Goal: Obtain resource: Obtain resource

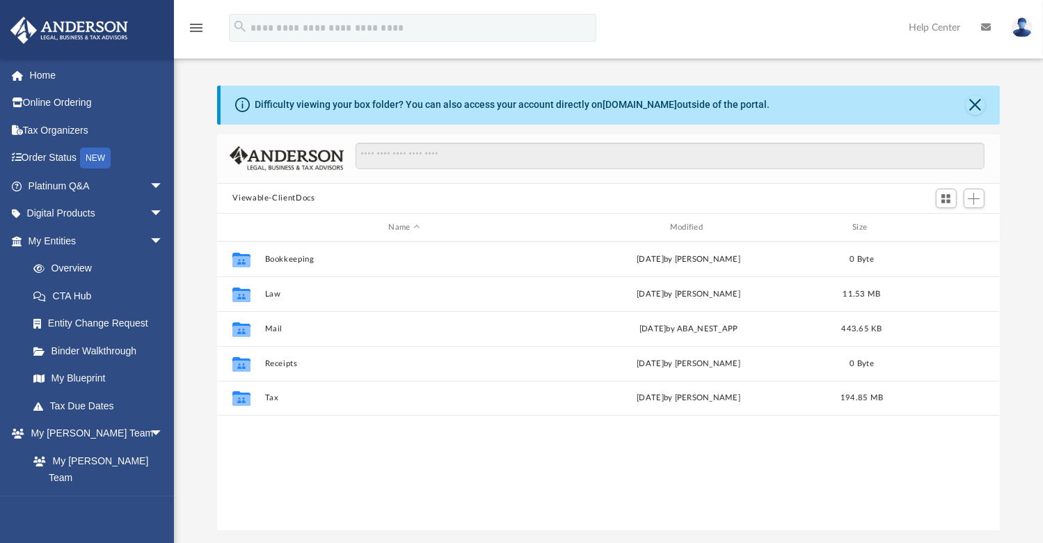
scroll to position [305, 771]
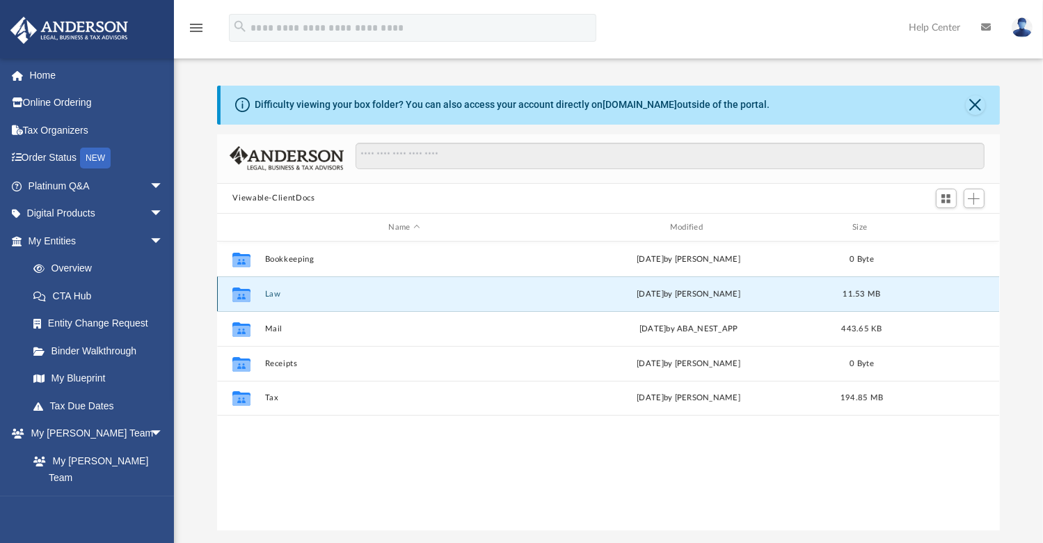
click at [271, 298] on button "Law" at bounding box center [404, 293] width 278 height 9
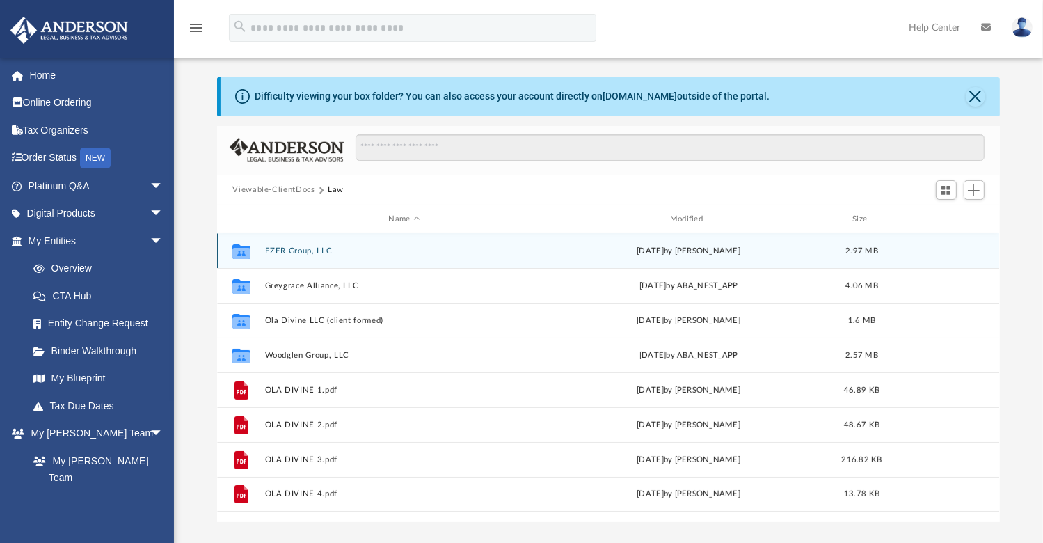
scroll to position [0, 0]
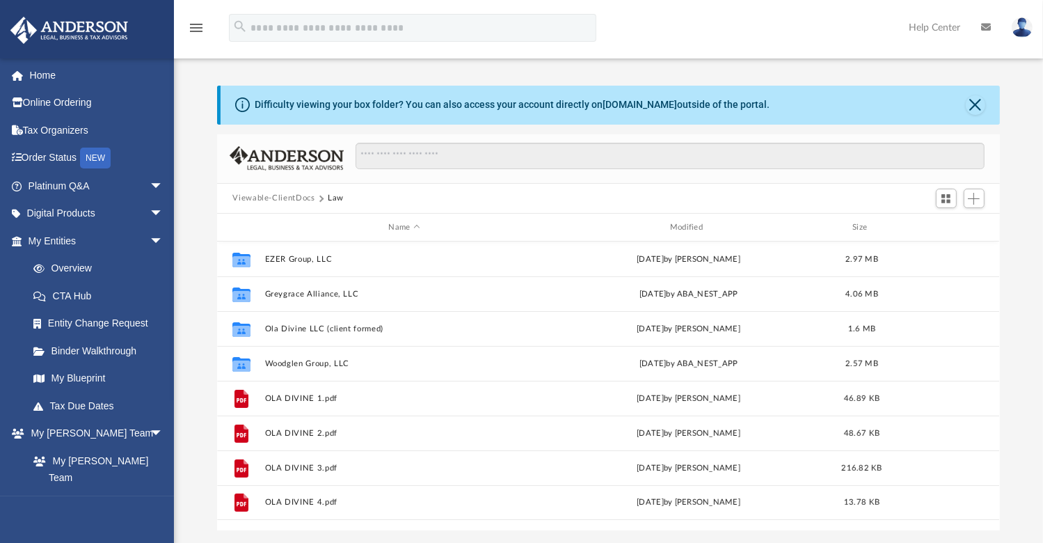
click at [259, 198] on button "Viewable-ClientDocs" at bounding box center [273, 198] width 82 height 13
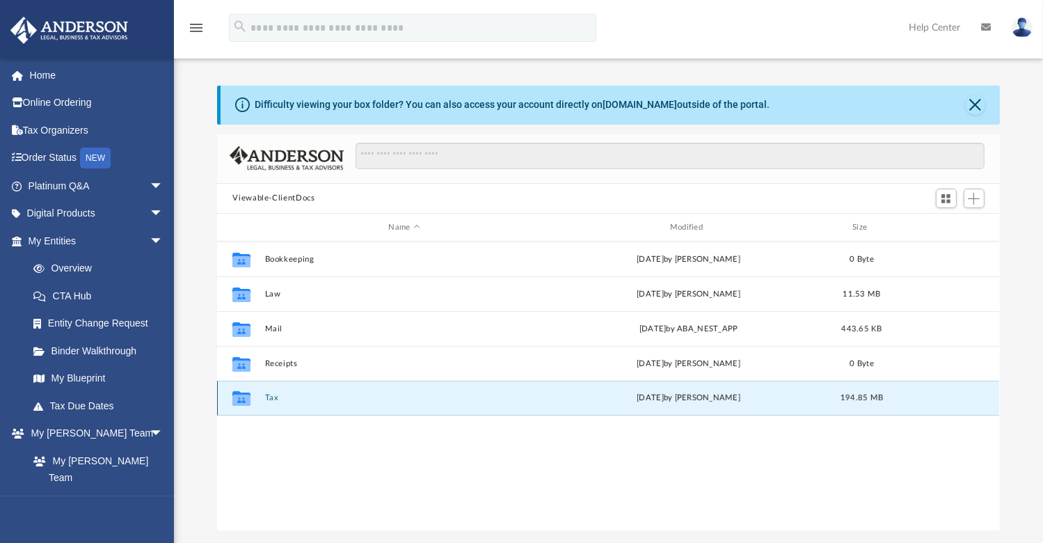
click at [271, 402] on button "Tax" at bounding box center [404, 398] width 278 height 9
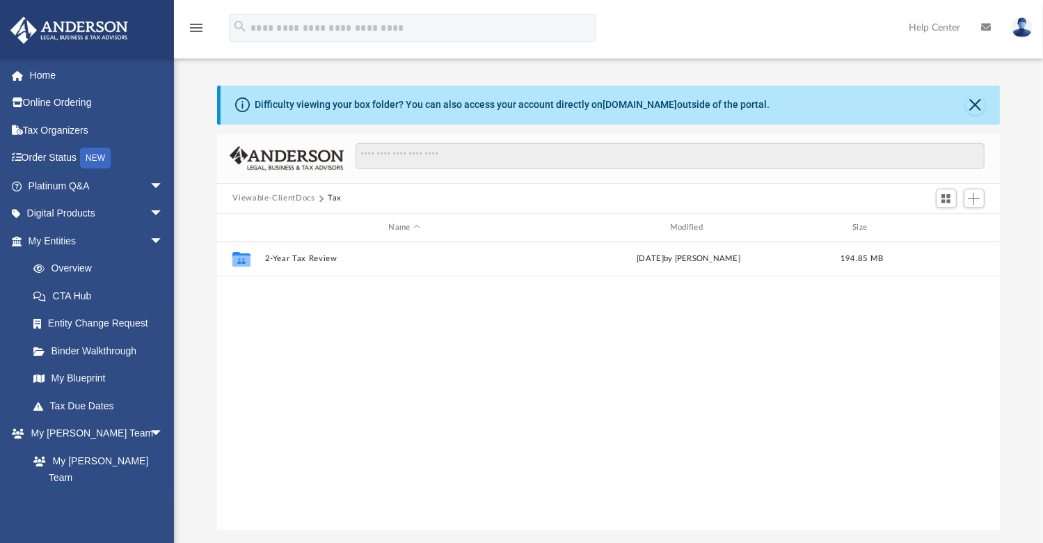
click at [271, 402] on div "Collaborated Folder 2-Year Tax Review Tue Apr 15 2025 by Barley Bowler 194.85 MB" at bounding box center [608, 385] width 782 height 288
drag, startPoint x: 271, startPoint y: 402, endPoint x: 454, endPoint y: 325, distance: 198.6
click at [454, 325] on div "Collaborated Folder 2-Year Tax Review Tue Apr 15 2025 by Barley Bowler 194.85 MB" at bounding box center [608, 385] width 782 height 288
click at [292, 197] on button "Viewable-ClientDocs" at bounding box center [273, 198] width 82 height 13
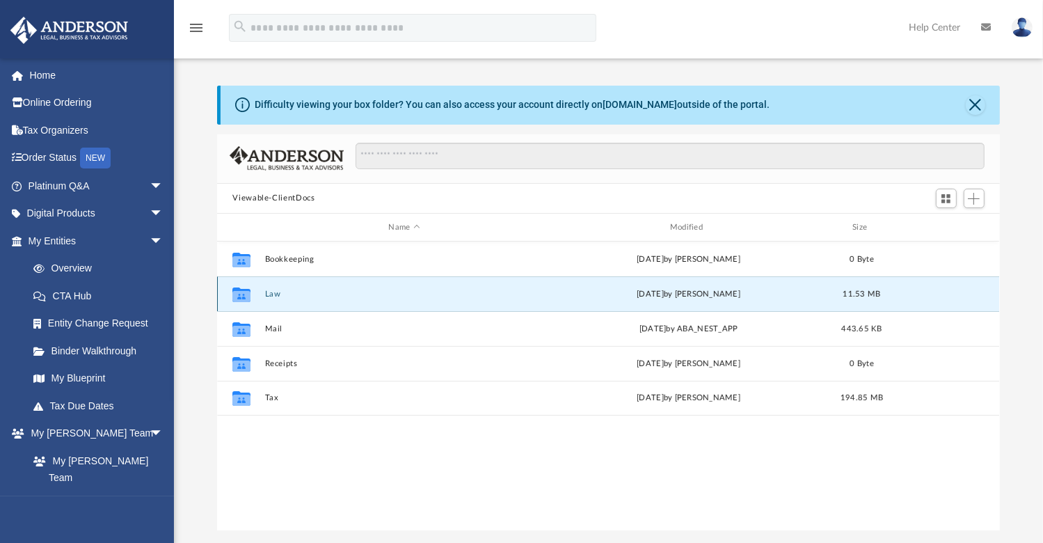
click at [273, 292] on button "Law" at bounding box center [404, 293] width 278 height 9
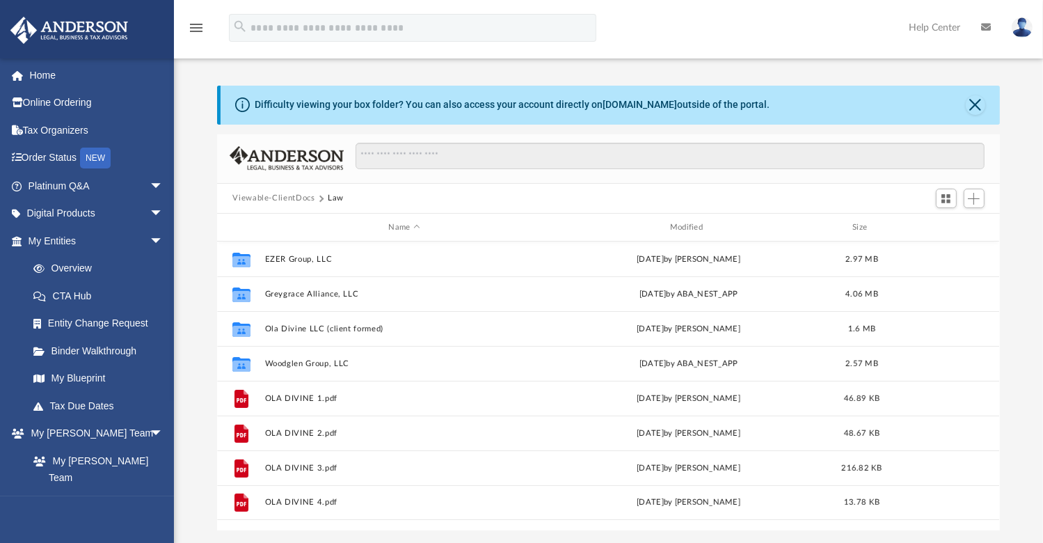
click at [267, 198] on button "Viewable-ClientDocs" at bounding box center [273, 198] width 82 height 13
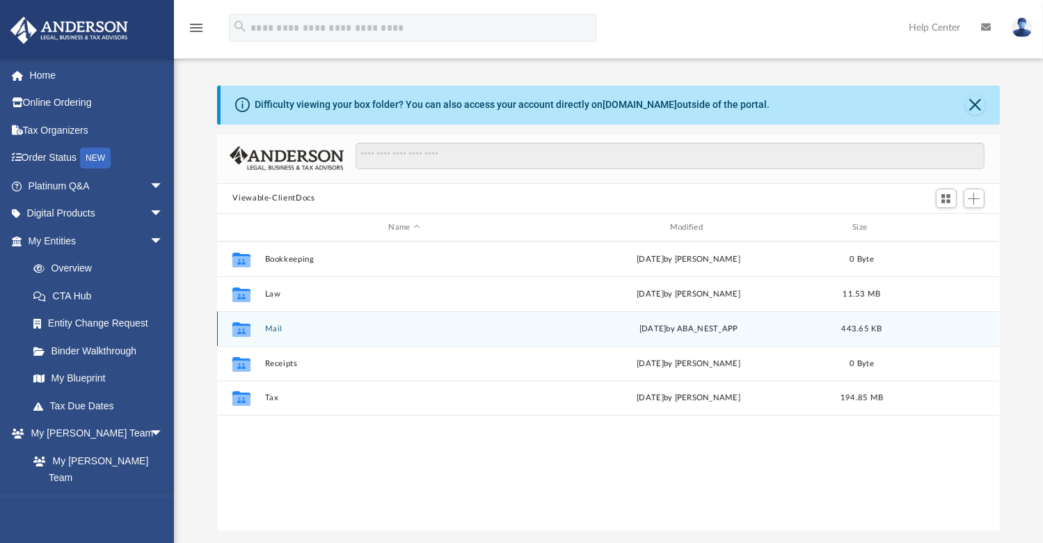
click at [274, 330] on button "Mail" at bounding box center [404, 328] width 278 height 9
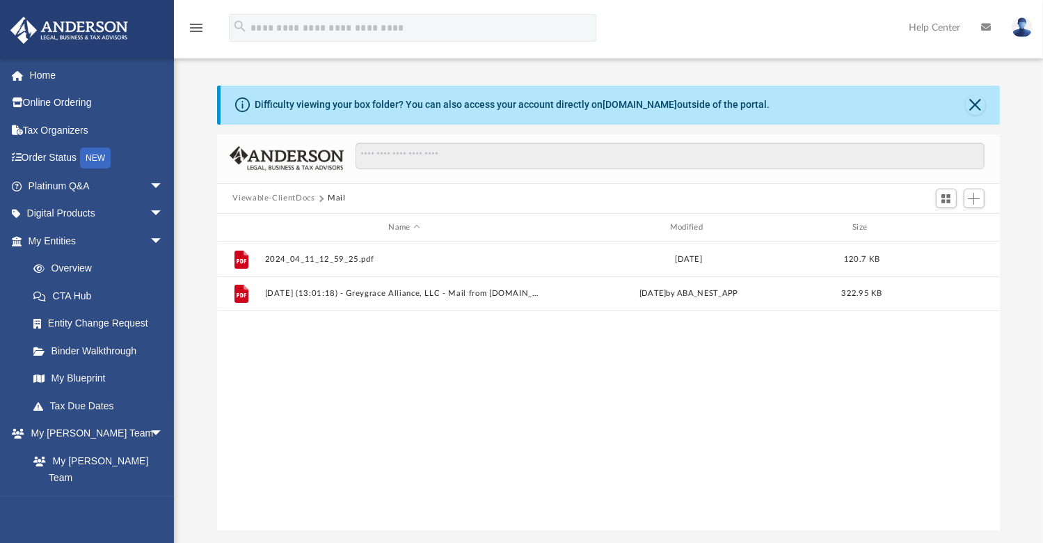
click at [282, 195] on button "Viewable-ClientDocs" at bounding box center [273, 198] width 82 height 13
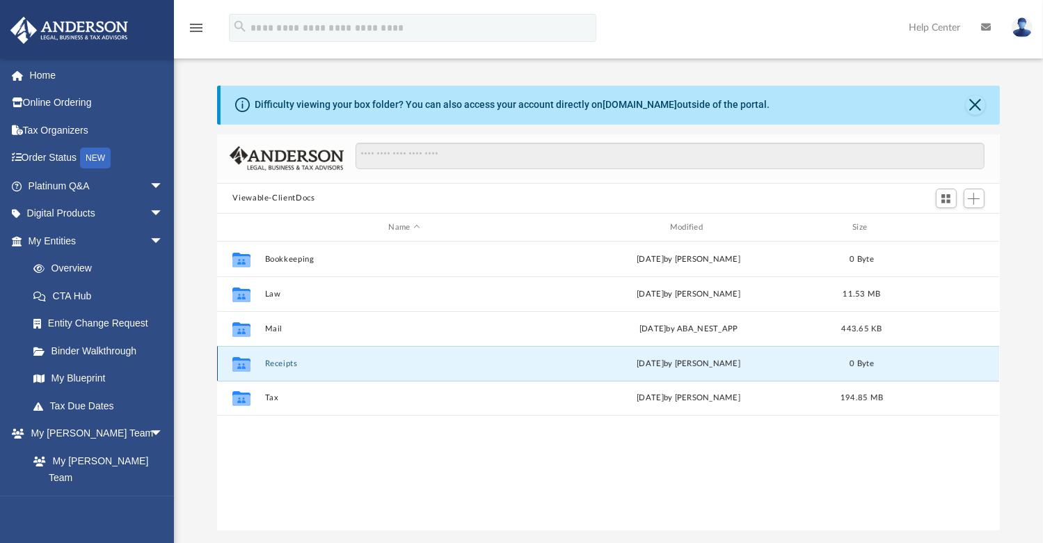
click at [281, 367] on button "Receipts" at bounding box center [404, 363] width 278 height 9
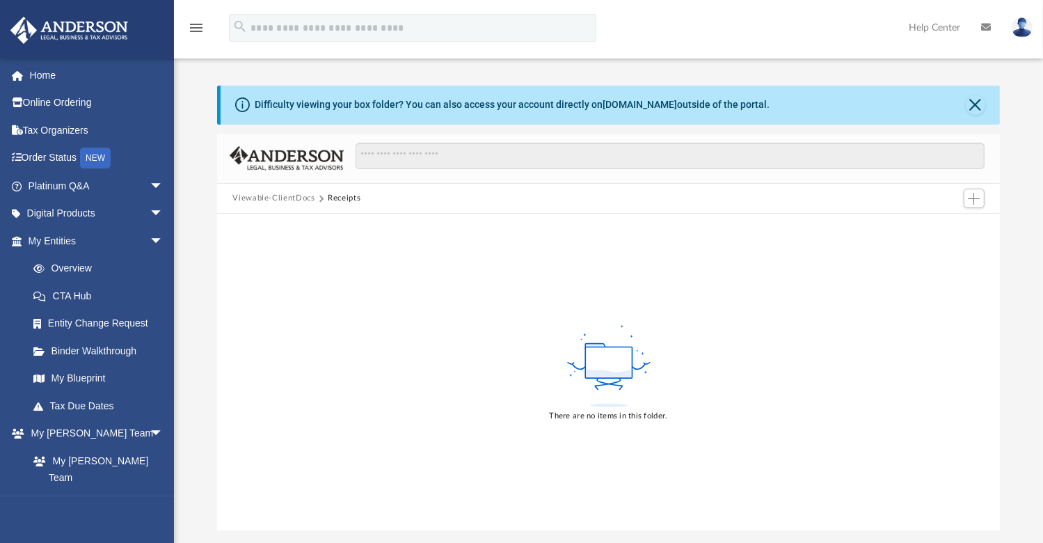
click at [259, 198] on button "Viewable-ClientDocs" at bounding box center [273, 198] width 82 height 13
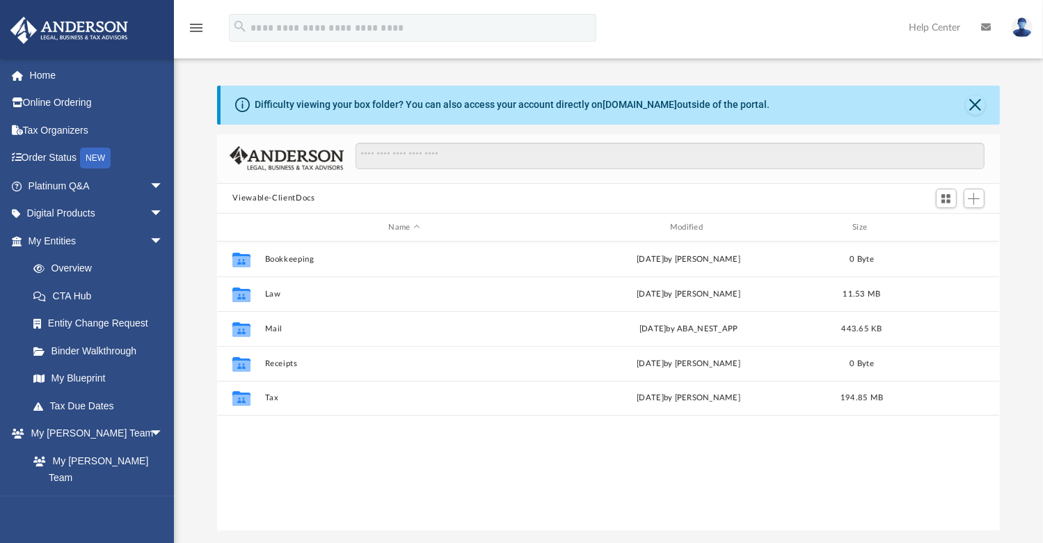
scroll to position [305, 771]
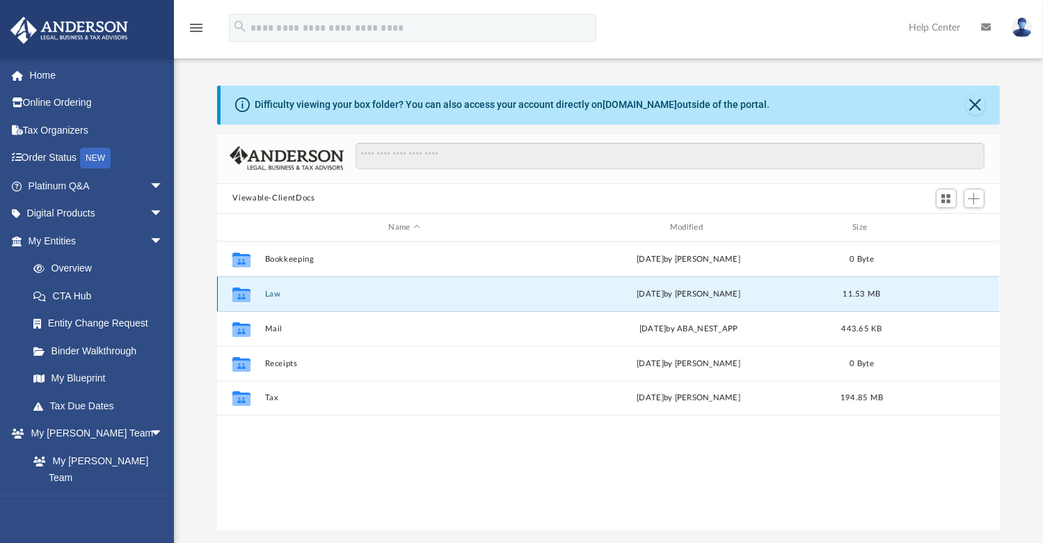
click at [277, 290] on button "Law" at bounding box center [404, 293] width 278 height 9
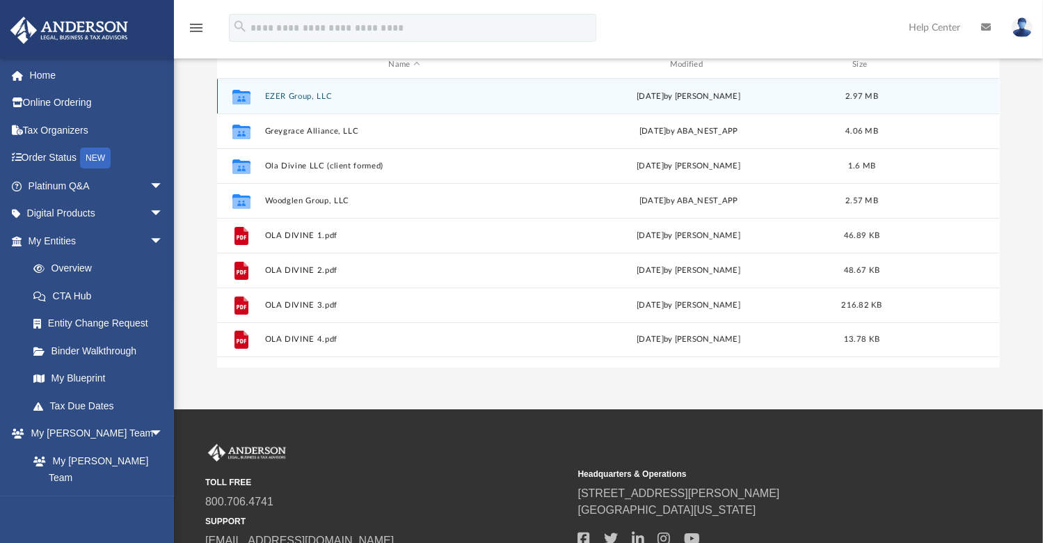
scroll to position [0, 0]
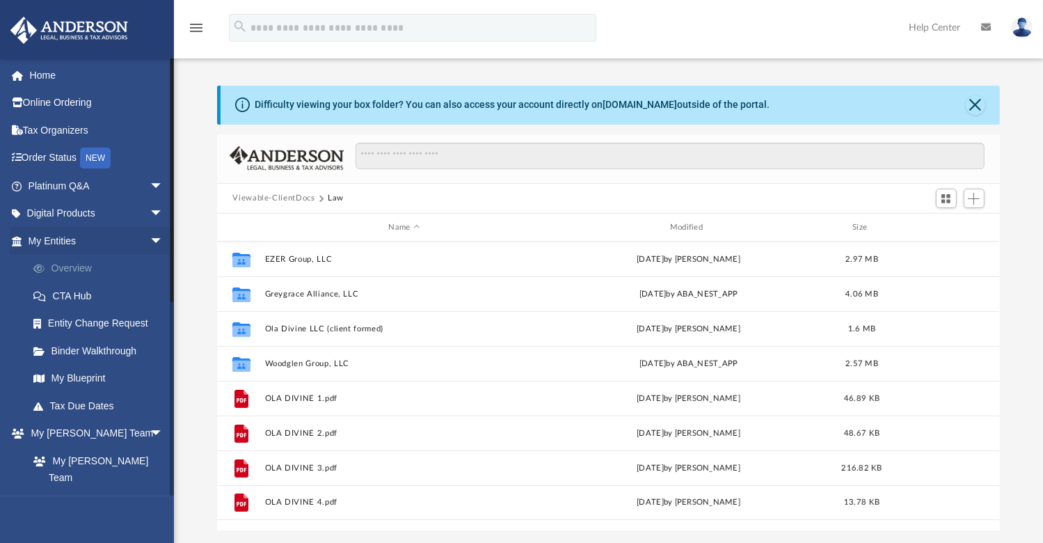
click at [70, 272] on link "Overview" at bounding box center [101, 269] width 165 height 28
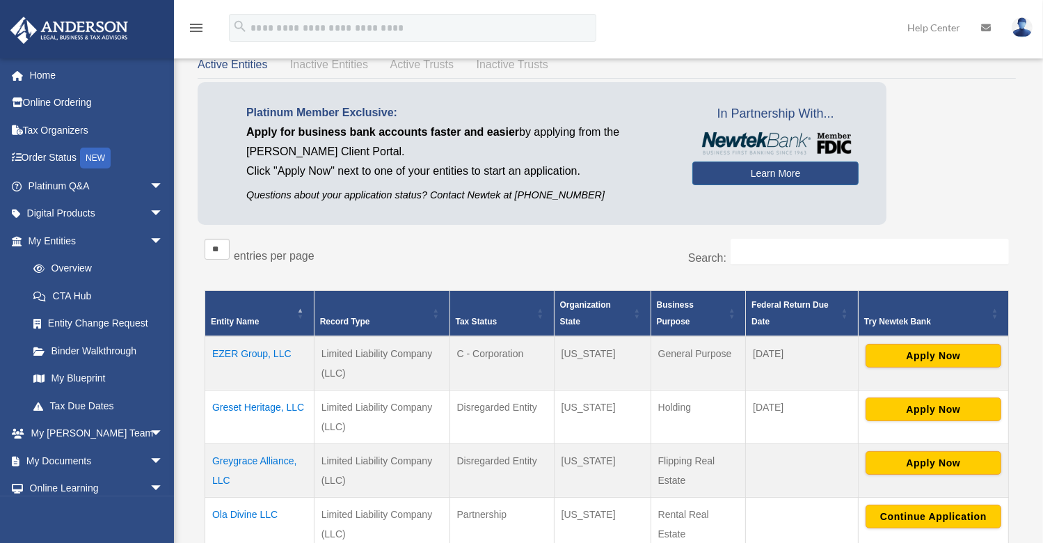
scroll to position [83, 0]
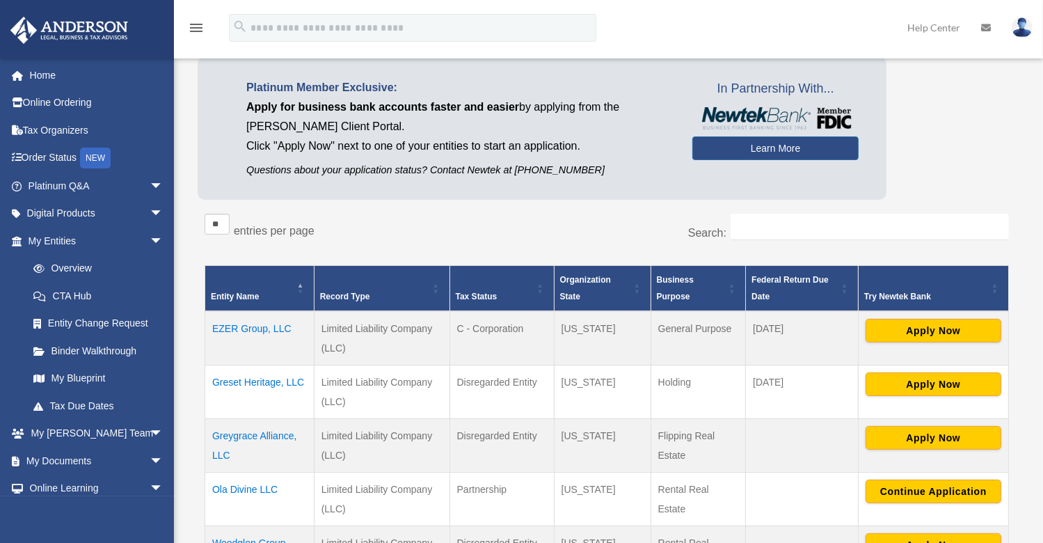
click at [239, 383] on td "Greset Heritage, LLC" at bounding box center [259, 392] width 109 height 54
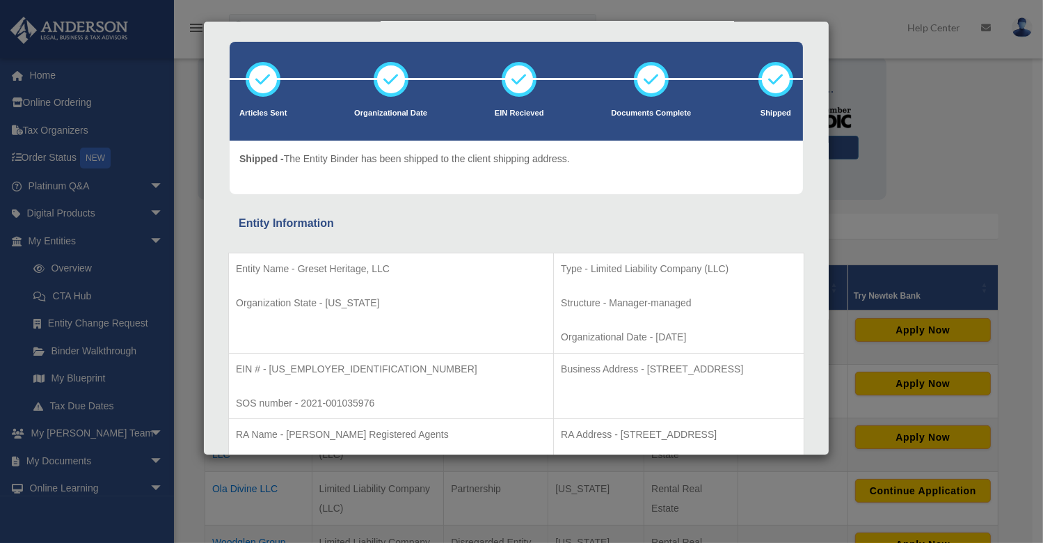
scroll to position [0, 0]
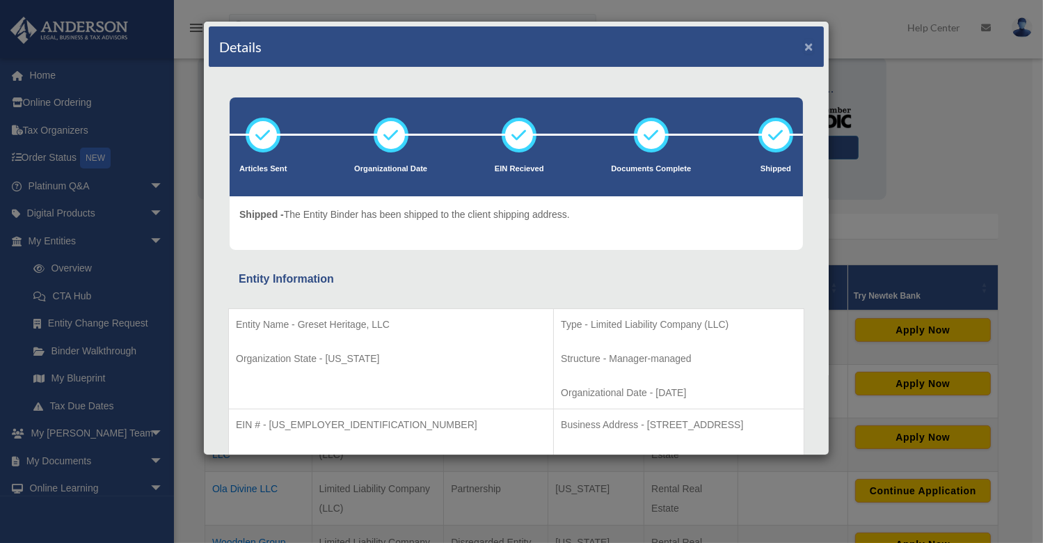
click at [804, 45] on button "×" at bounding box center [808, 46] width 9 height 15
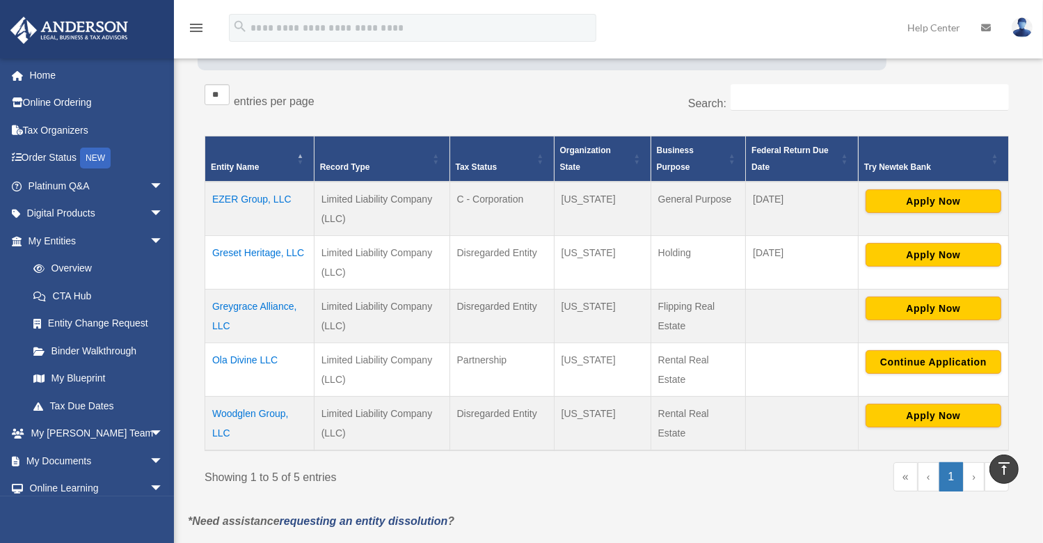
scroll to position [214, 0]
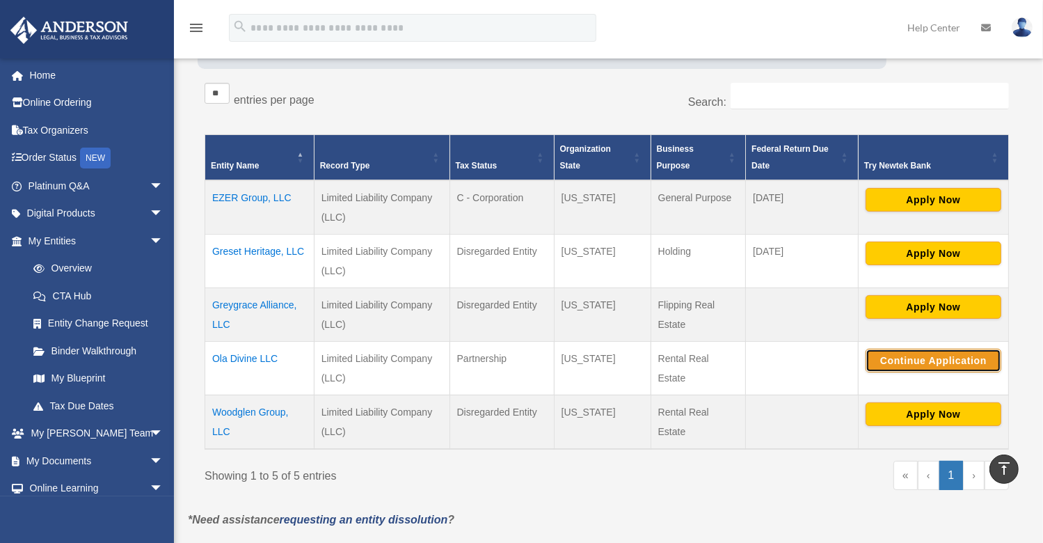
click at [950, 349] on button "Continue Application" at bounding box center [933, 361] width 136 height 24
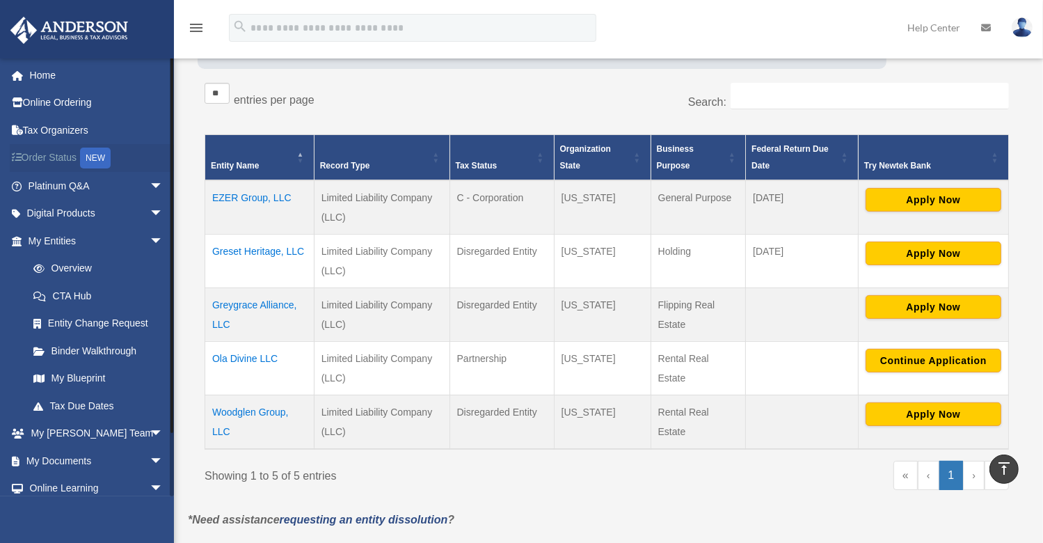
click at [56, 163] on link "Order Status NEW" at bounding box center [97, 158] width 175 height 29
click at [97, 163] on div "NEW" at bounding box center [95, 157] width 31 height 21
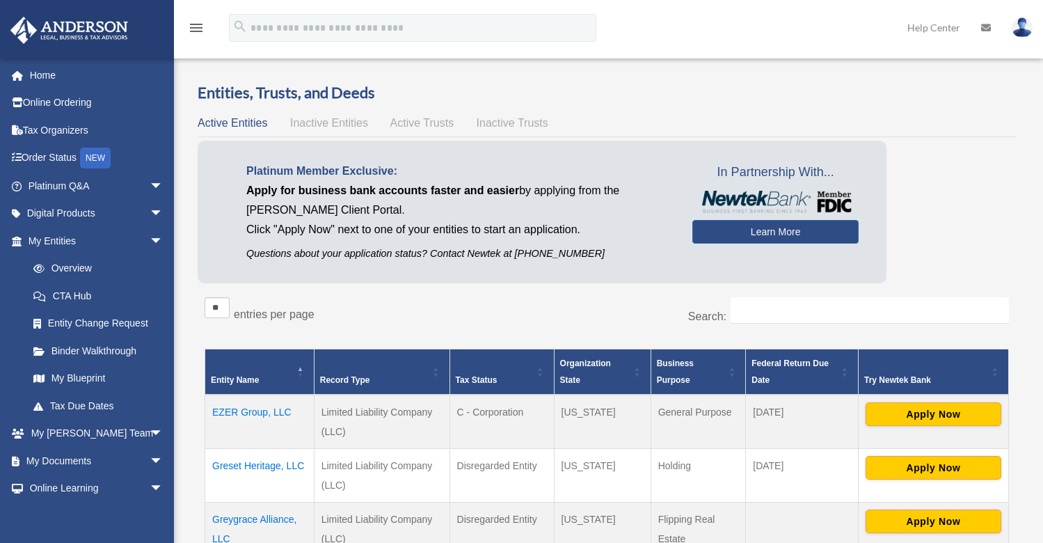
scroll to position [211, 0]
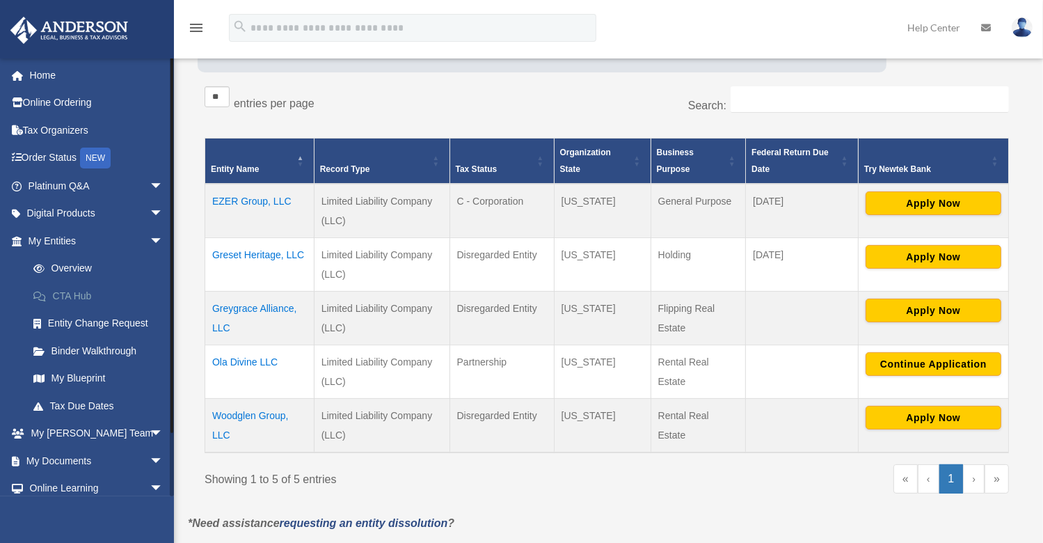
click at [82, 298] on link "CTA Hub" at bounding box center [101, 296] width 165 height 28
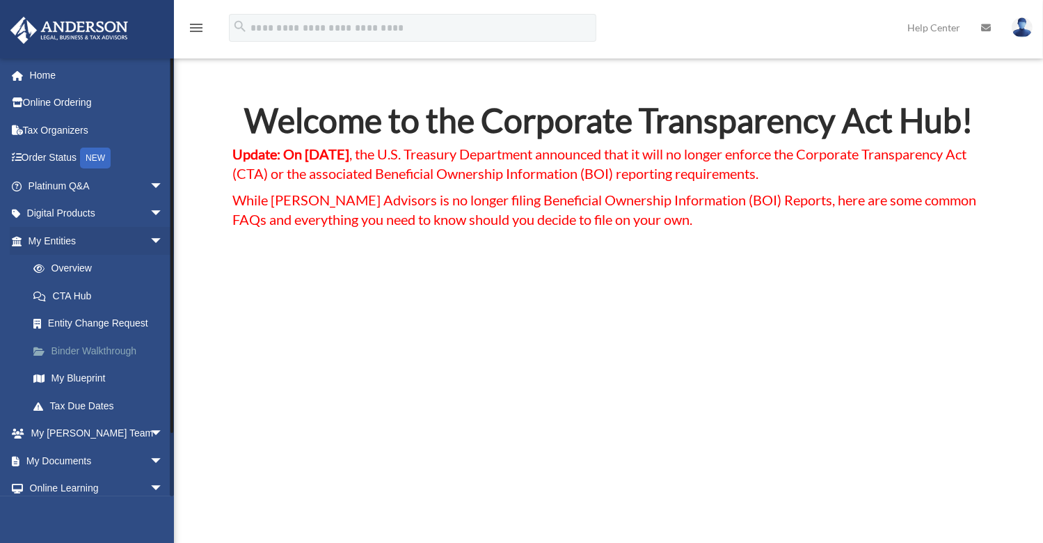
click at [88, 350] on link "Binder Walkthrough" at bounding box center [101, 351] width 165 height 28
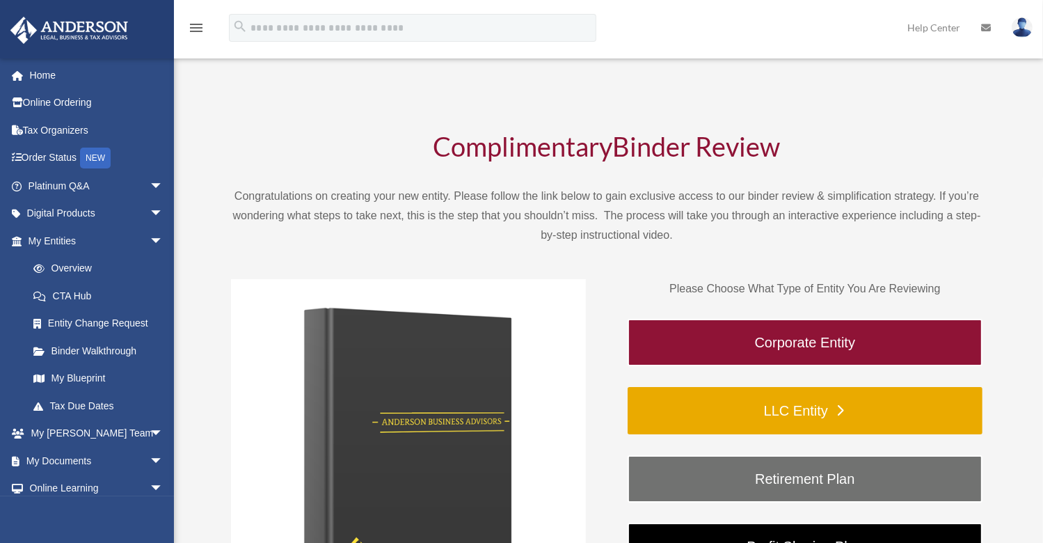
click at [808, 408] on link "LLC Entity" at bounding box center [804, 410] width 355 height 47
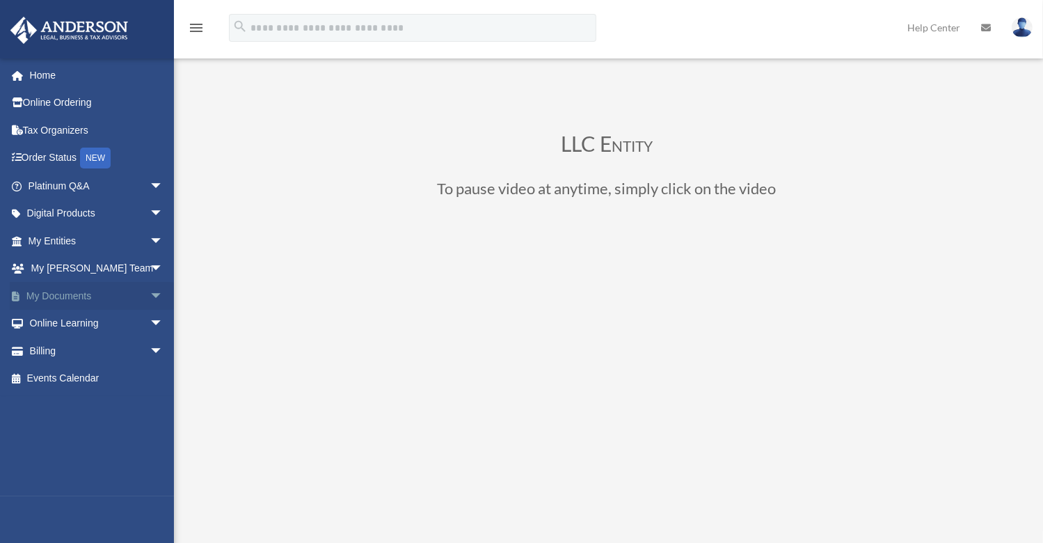
click at [150, 295] on span "arrow_drop_down" at bounding box center [164, 296] width 28 height 29
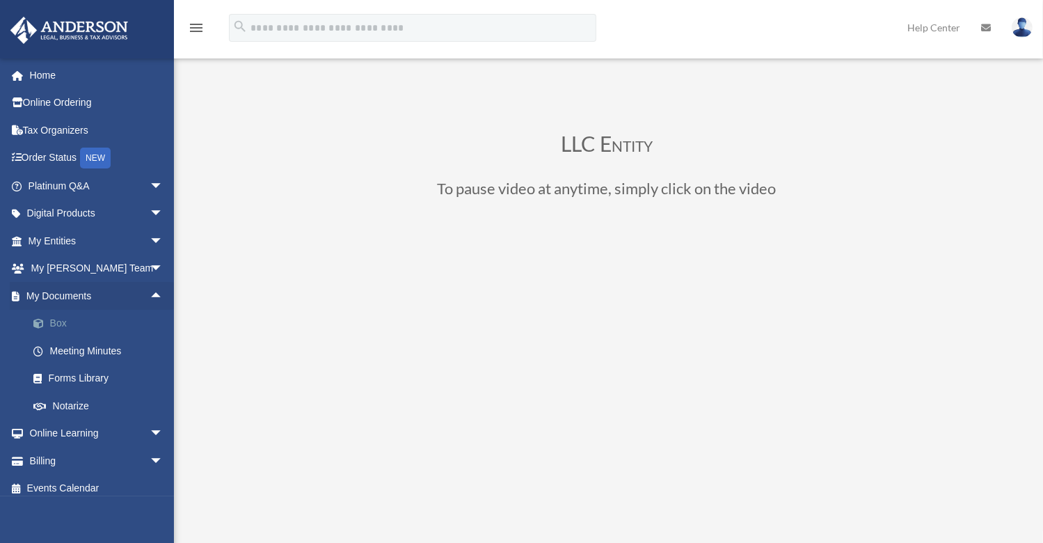
click at [99, 317] on link "Box" at bounding box center [101, 324] width 165 height 28
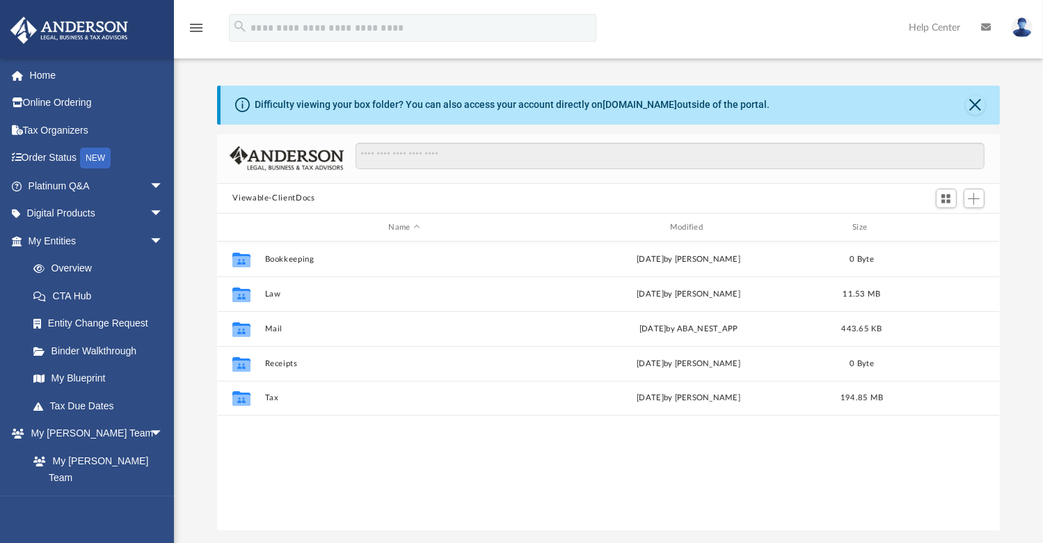
scroll to position [305, 771]
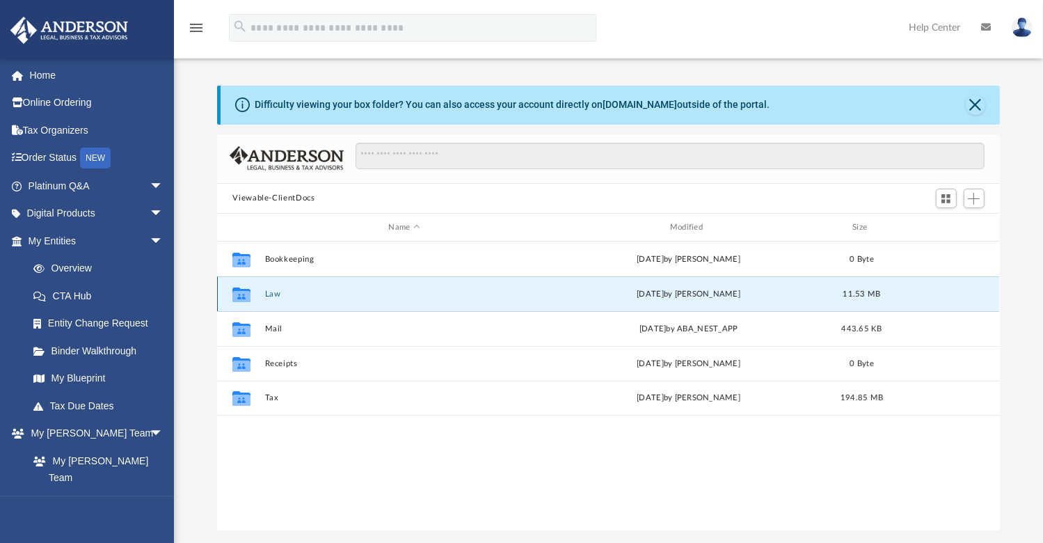
click at [278, 291] on button "Law" at bounding box center [404, 293] width 278 height 9
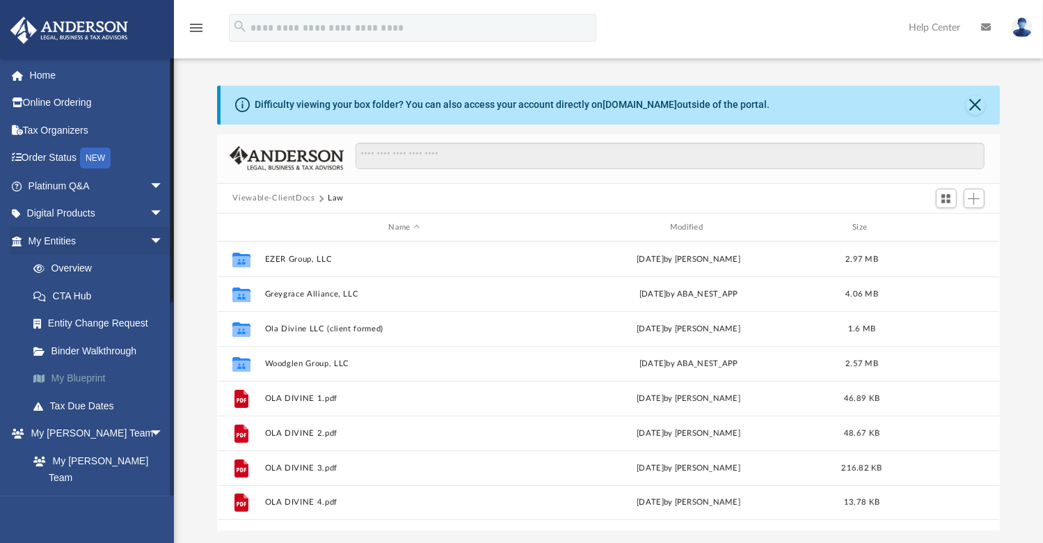
click at [88, 376] on link "My Blueprint" at bounding box center [101, 379] width 165 height 28
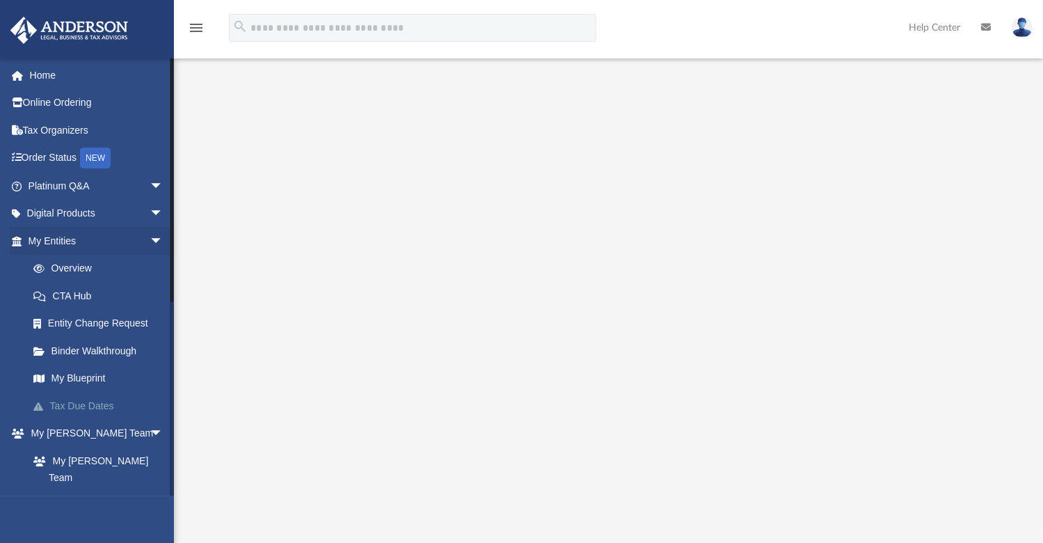
click at [79, 400] on link "Tax Due Dates" at bounding box center [101, 406] width 165 height 28
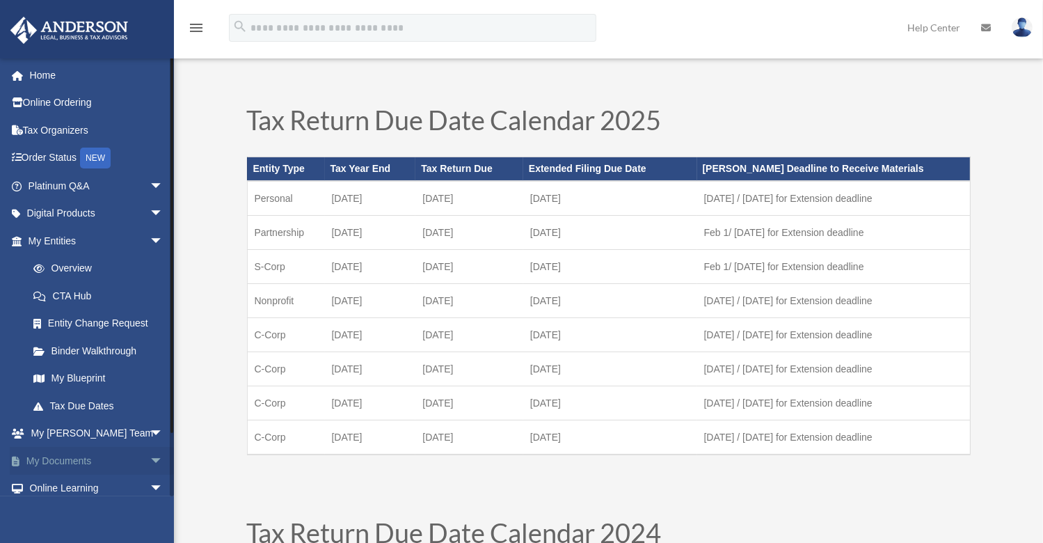
click at [150, 459] on span "arrow_drop_down" at bounding box center [164, 461] width 28 height 29
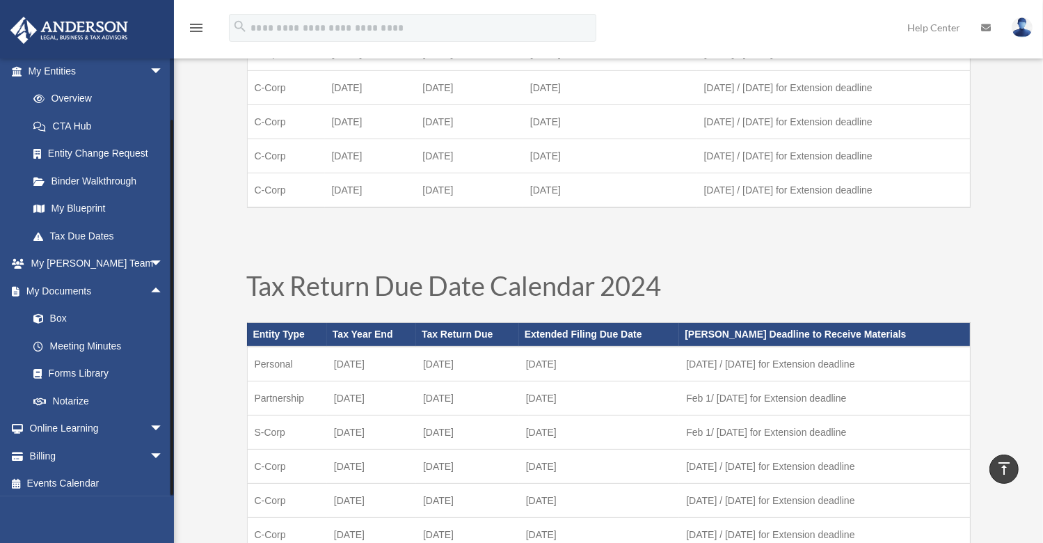
scroll to position [173, 0]
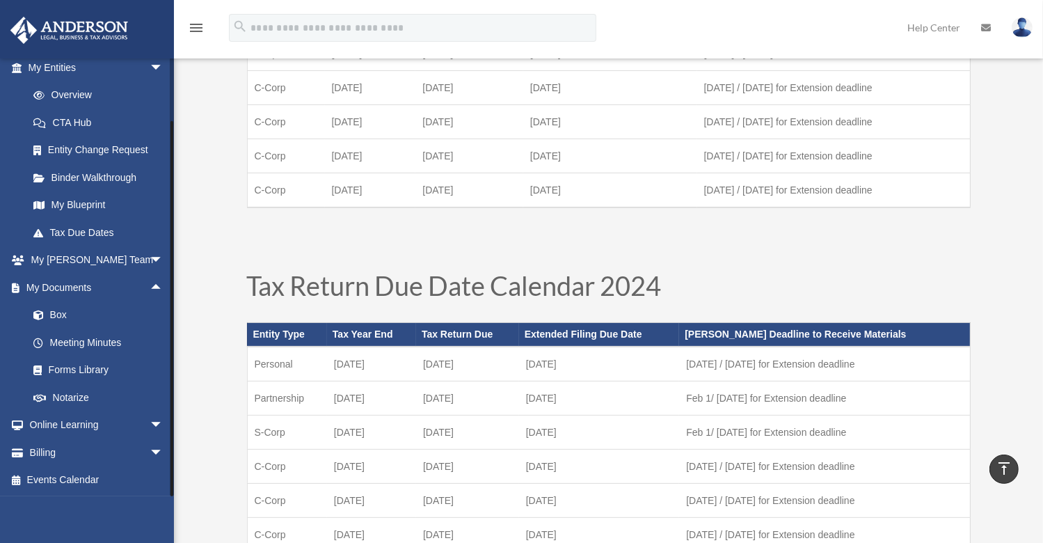
drag, startPoint x: 171, startPoint y: 398, endPoint x: 175, endPoint y: 483, distance: 84.9
click at [84, 343] on link "Meeting Minutes" at bounding box center [101, 342] width 165 height 28
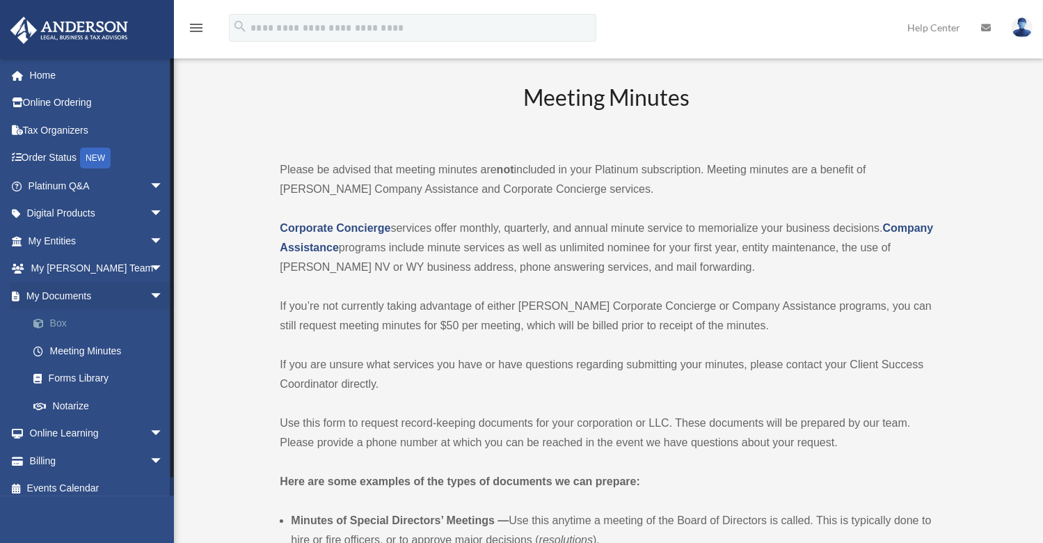
click at [49, 321] on span at bounding box center [45, 324] width 9 height 10
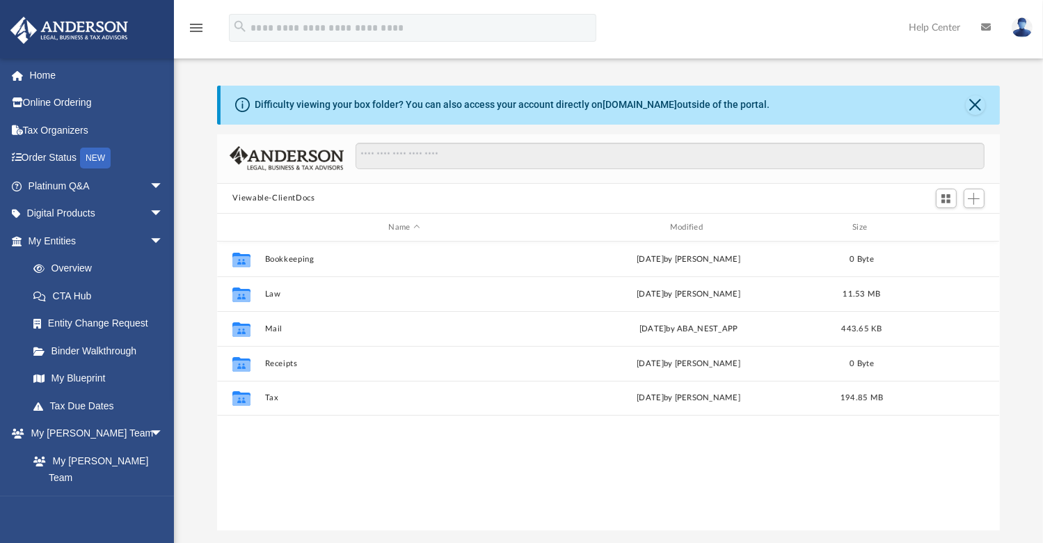
scroll to position [305, 771]
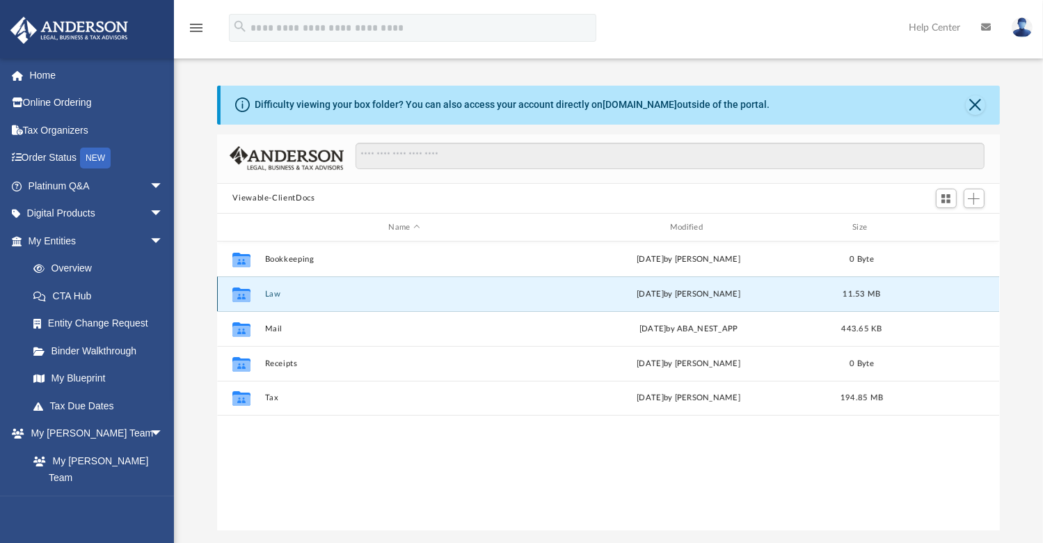
click at [271, 294] on button "Law" at bounding box center [404, 293] width 278 height 9
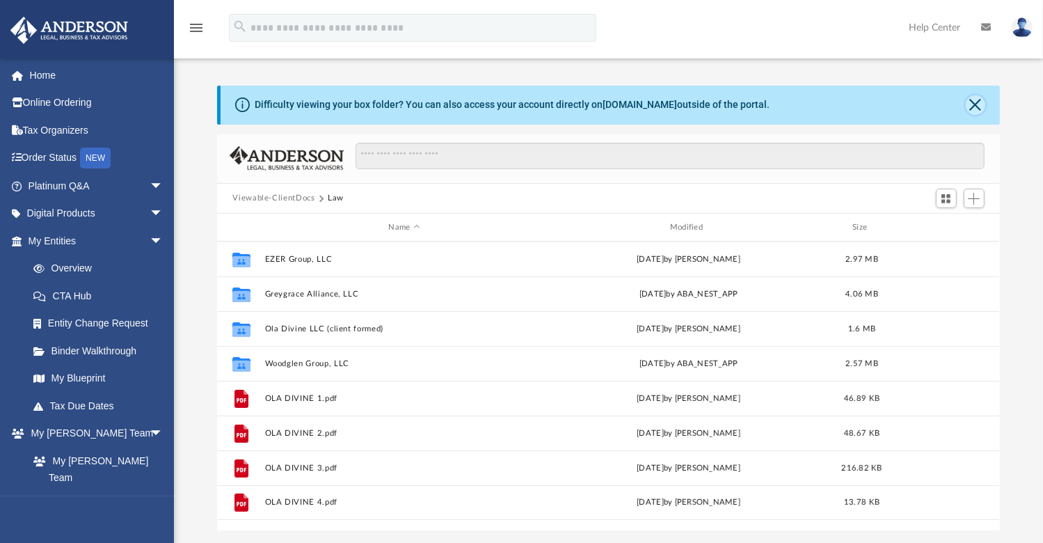
click at [970, 106] on button "Close" at bounding box center [975, 104] width 19 height 19
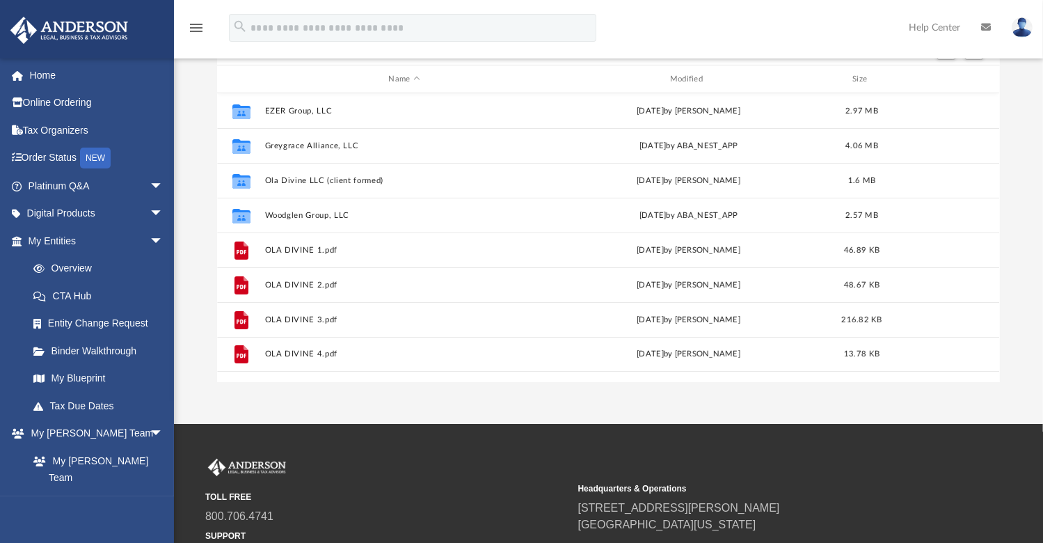
scroll to position [100, 0]
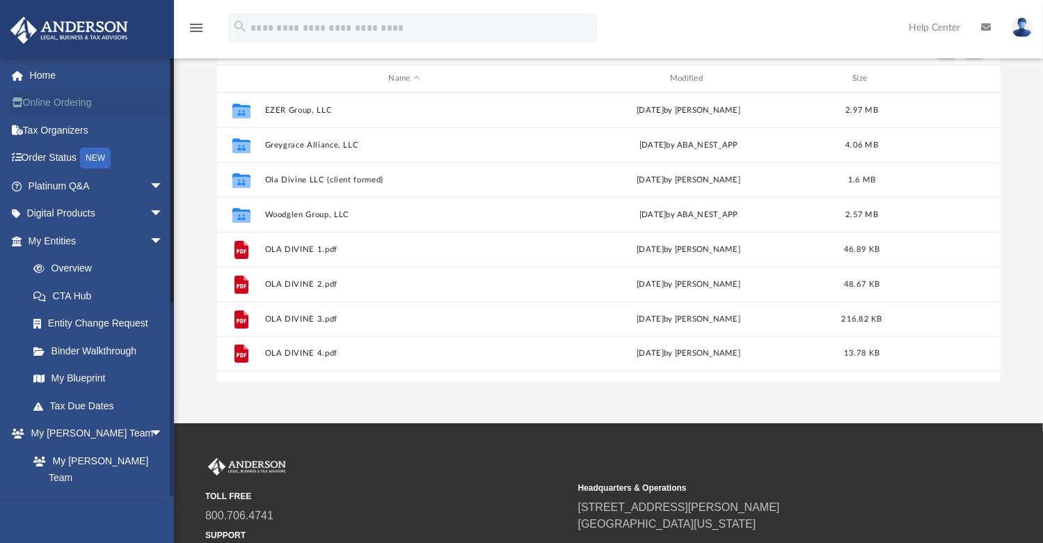
click at [56, 109] on link "Online Ordering" at bounding box center [97, 103] width 175 height 28
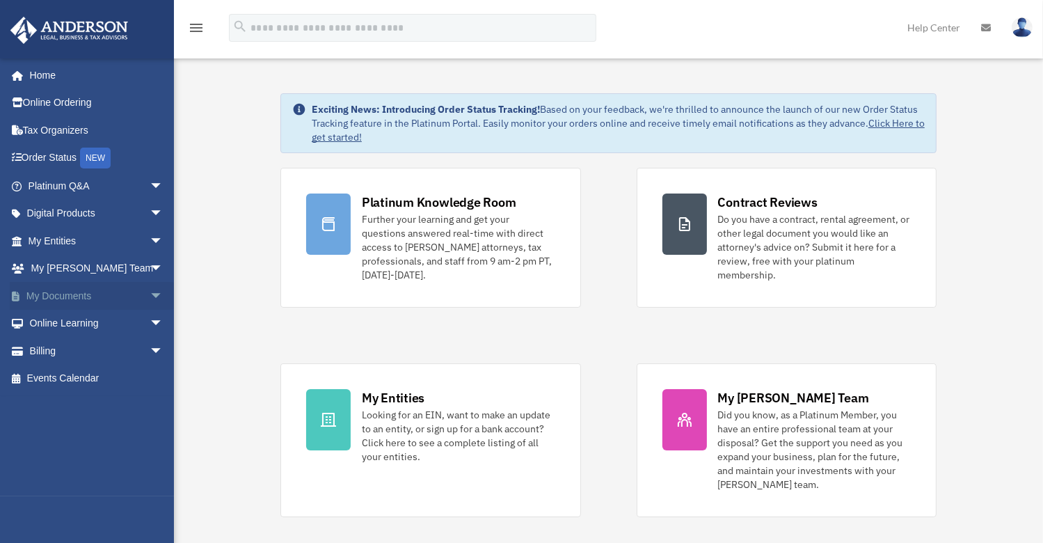
click at [150, 296] on span "arrow_drop_down" at bounding box center [164, 296] width 28 height 29
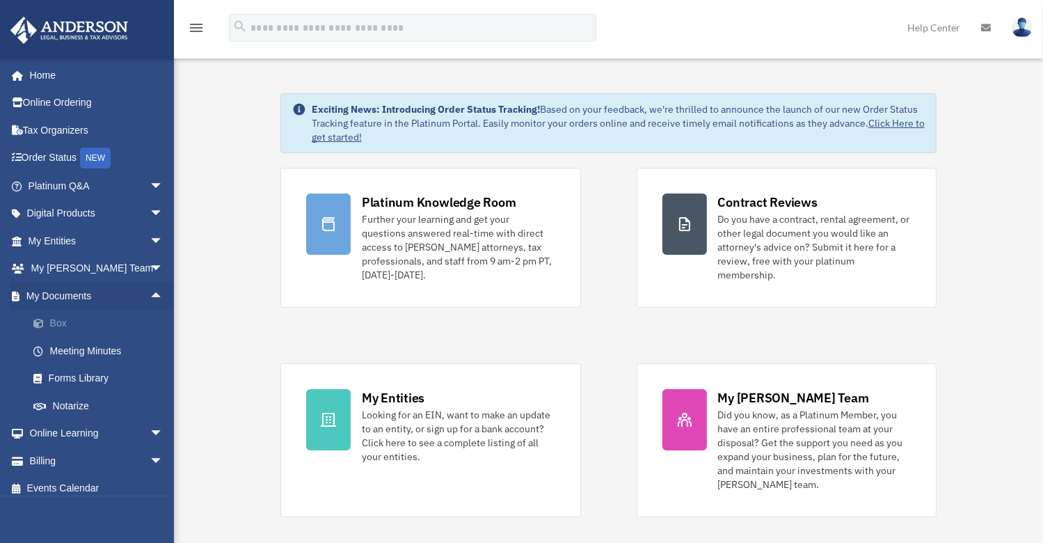
click at [59, 326] on link "Box" at bounding box center [101, 324] width 165 height 28
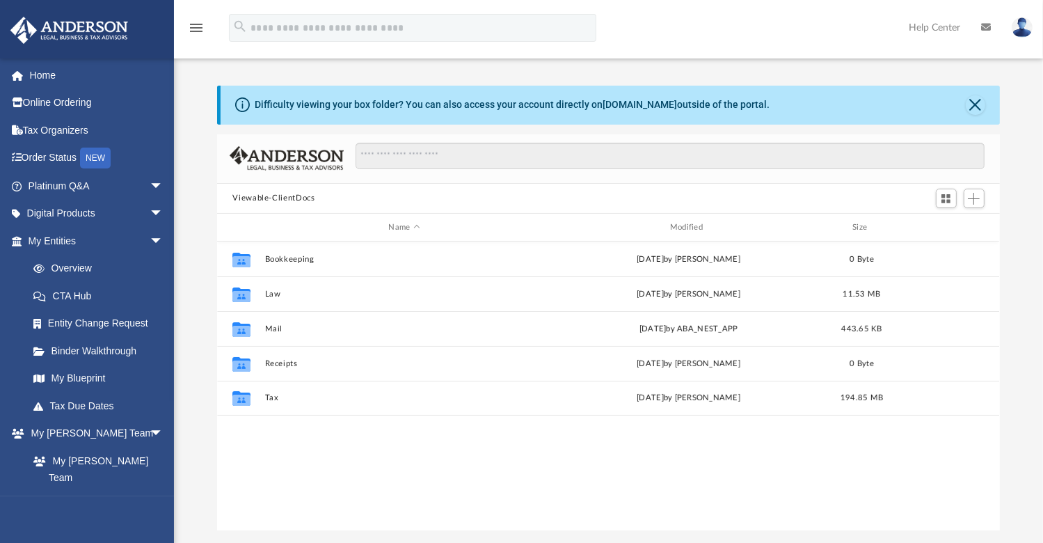
scroll to position [305, 771]
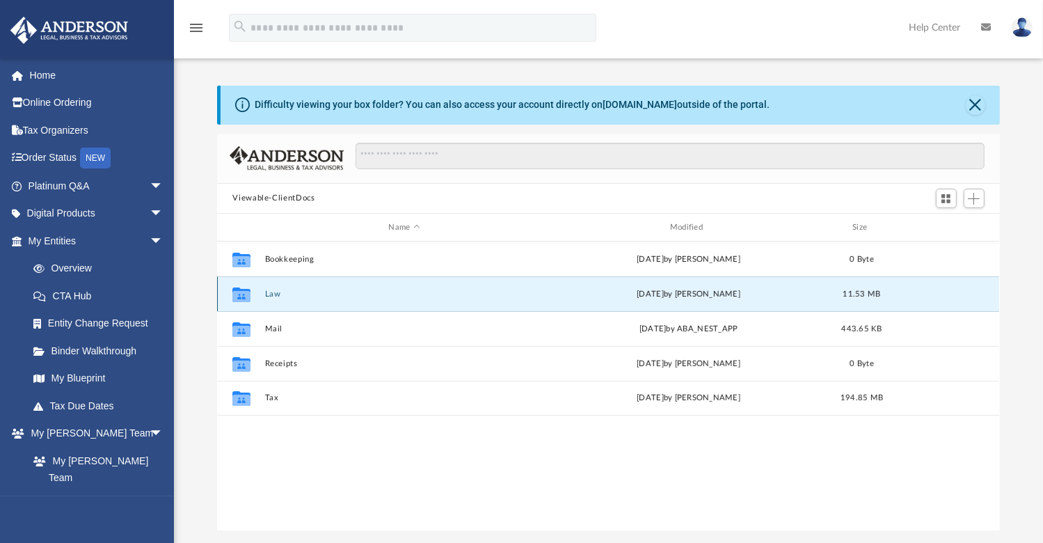
click at [270, 297] on button "Law" at bounding box center [404, 293] width 278 height 9
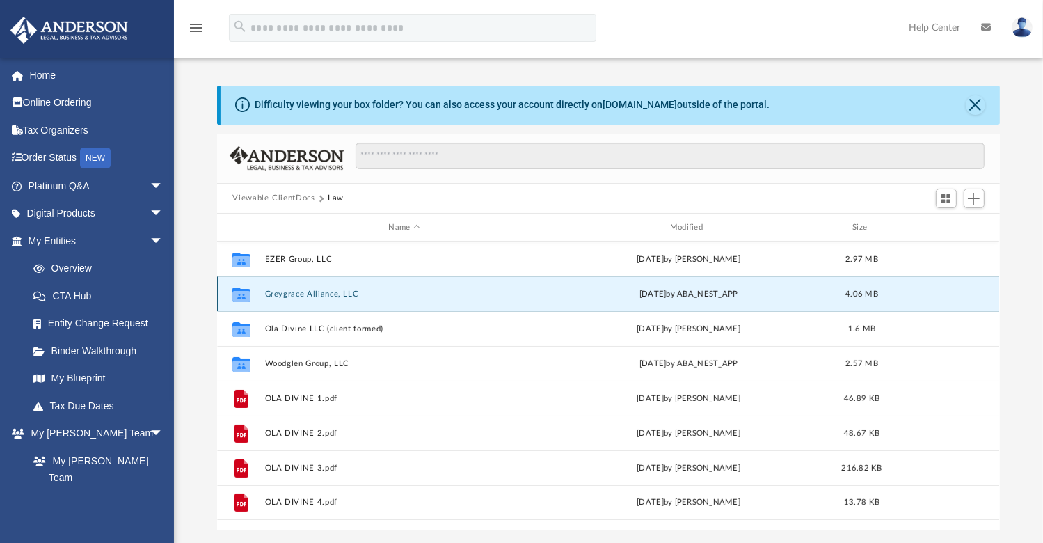
click at [277, 296] on button "Greygrace Alliance, LLC" at bounding box center [404, 293] width 278 height 9
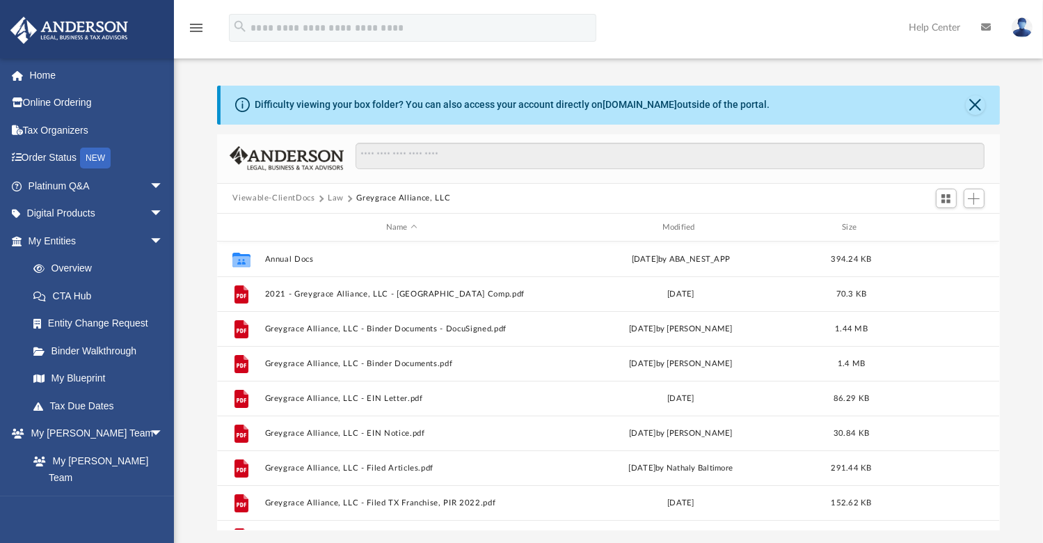
click at [284, 194] on button "Viewable-ClientDocs" at bounding box center [273, 198] width 82 height 13
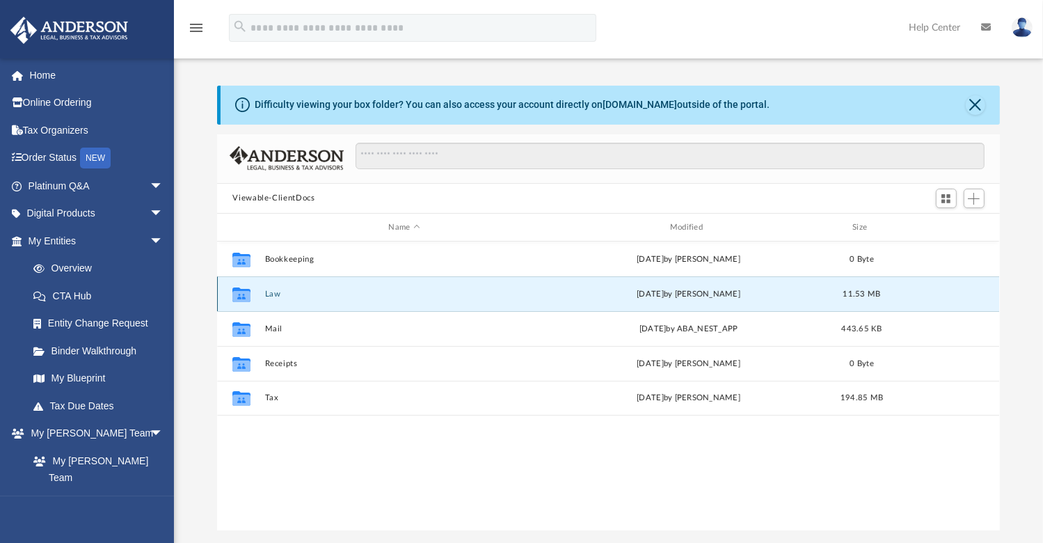
click at [288, 297] on button "Law" at bounding box center [404, 293] width 278 height 9
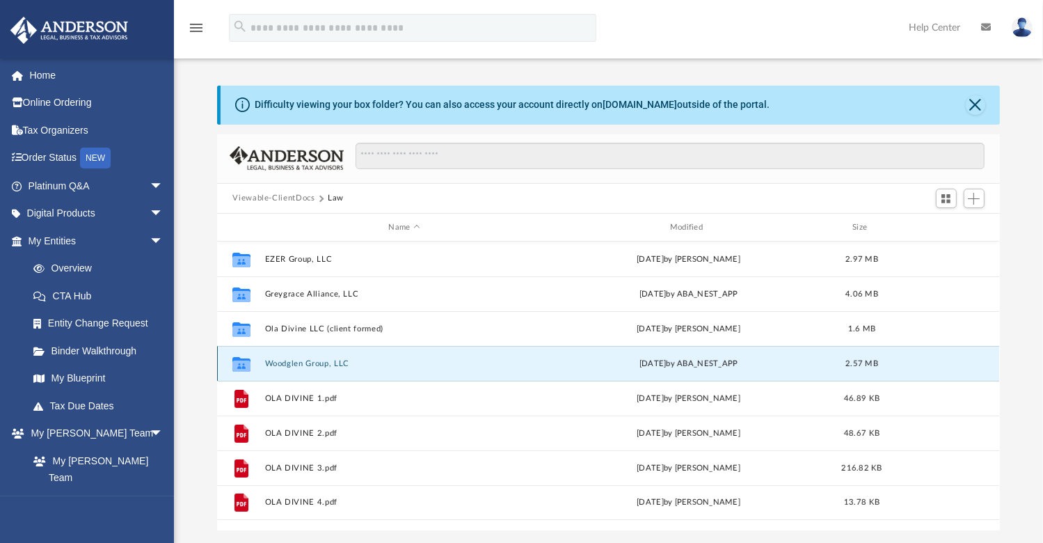
click at [312, 365] on button "Woodglen Group, LLC" at bounding box center [404, 363] width 278 height 9
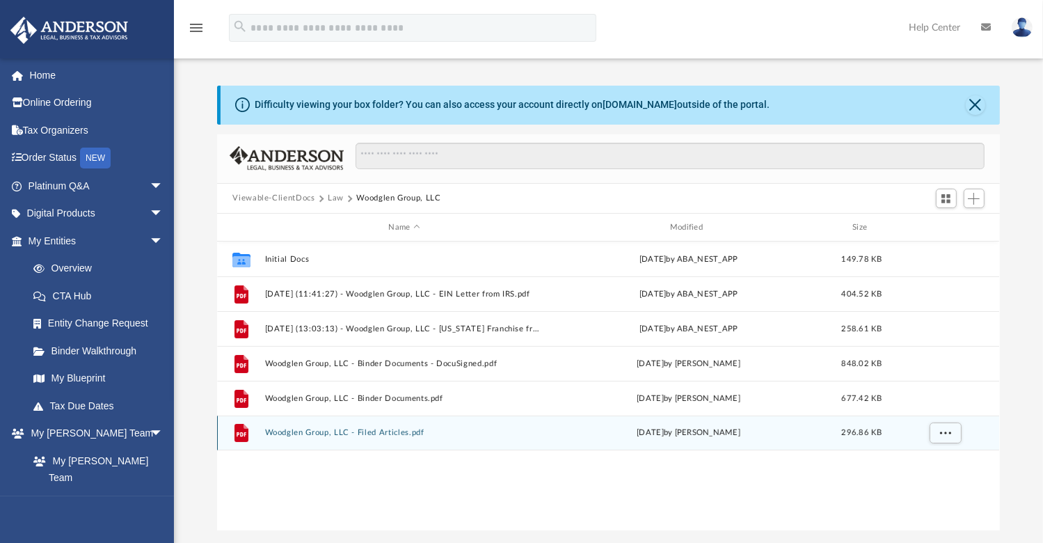
click at [386, 434] on button "Woodglen Group, LLC - Filed Articles.pdf" at bounding box center [404, 433] width 278 height 9
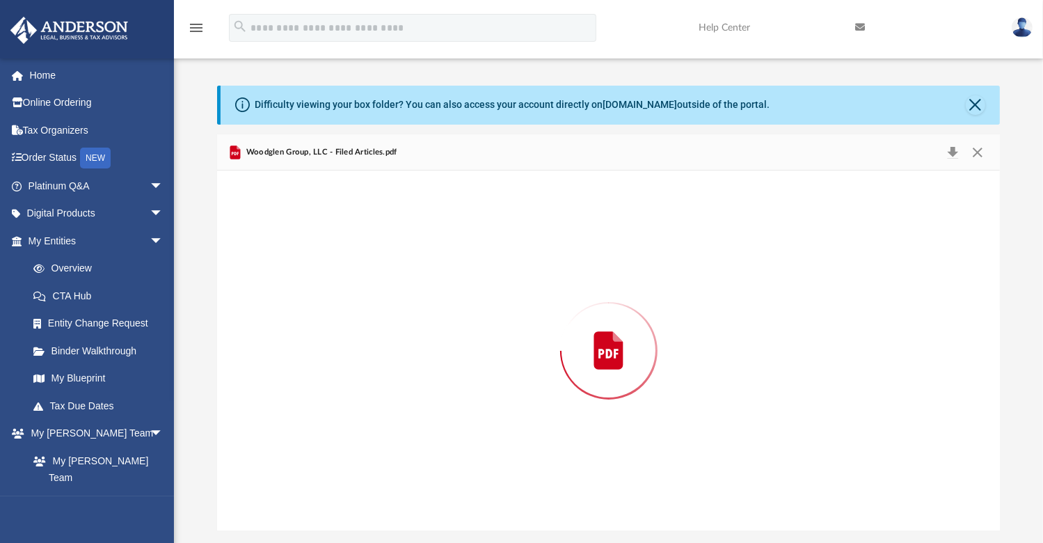
click at [386, 434] on div "Preview" at bounding box center [608, 349] width 782 height 359
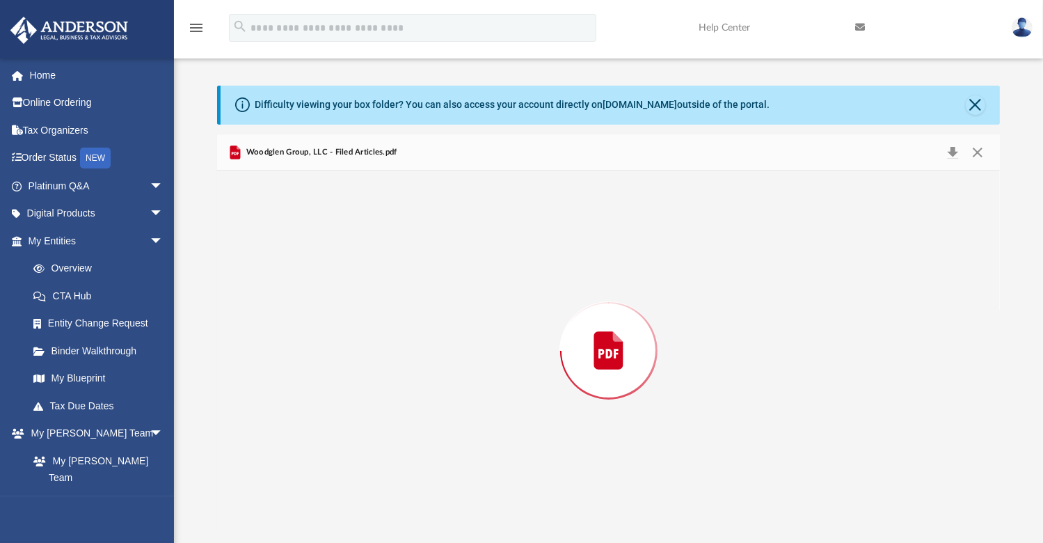
scroll to position [1878, 0]
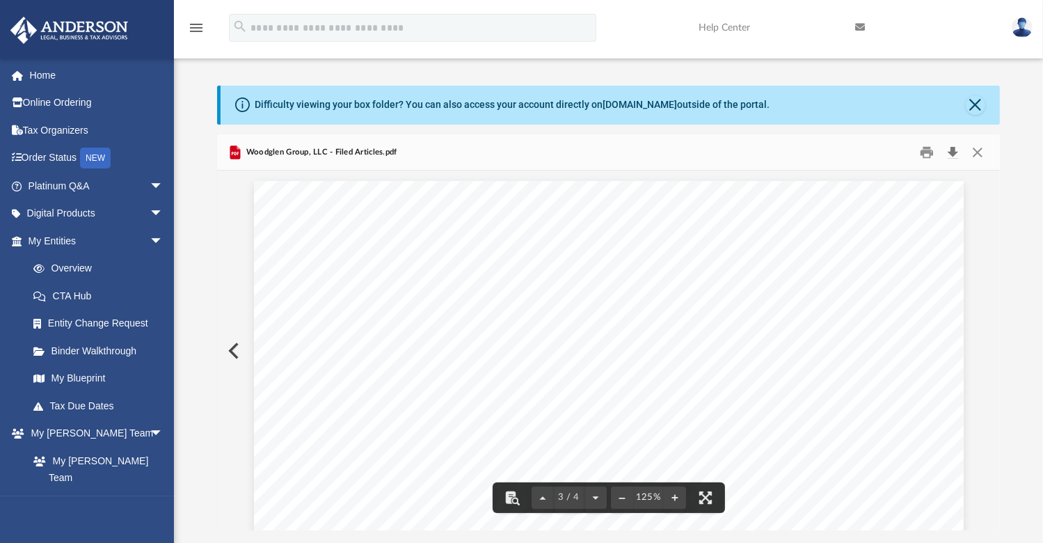
click at [949, 154] on button "Download" at bounding box center [953, 152] width 25 height 22
click at [234, 350] on button "Preview" at bounding box center [232, 350] width 31 height 39
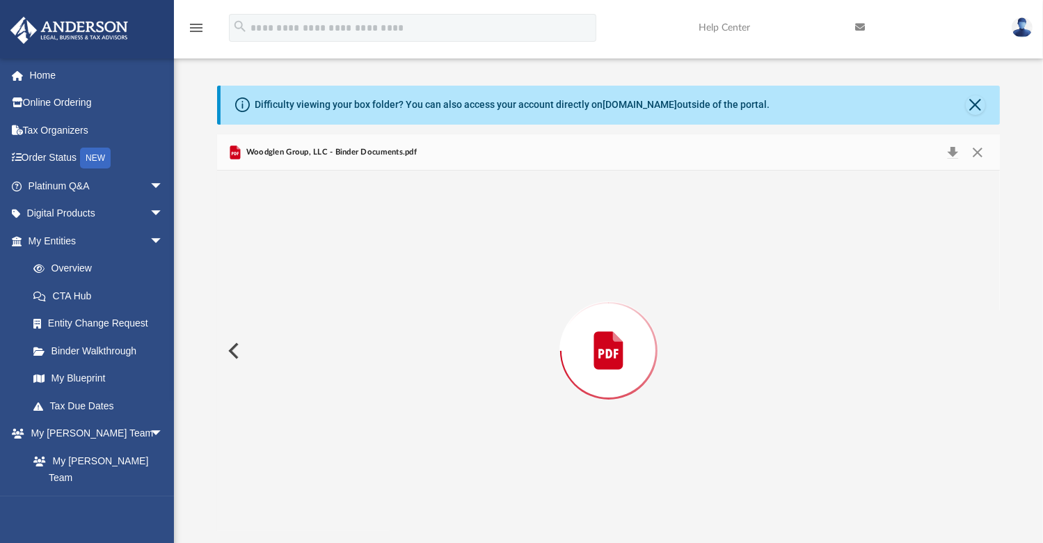
click at [234, 350] on button "Preview" at bounding box center [232, 350] width 31 height 39
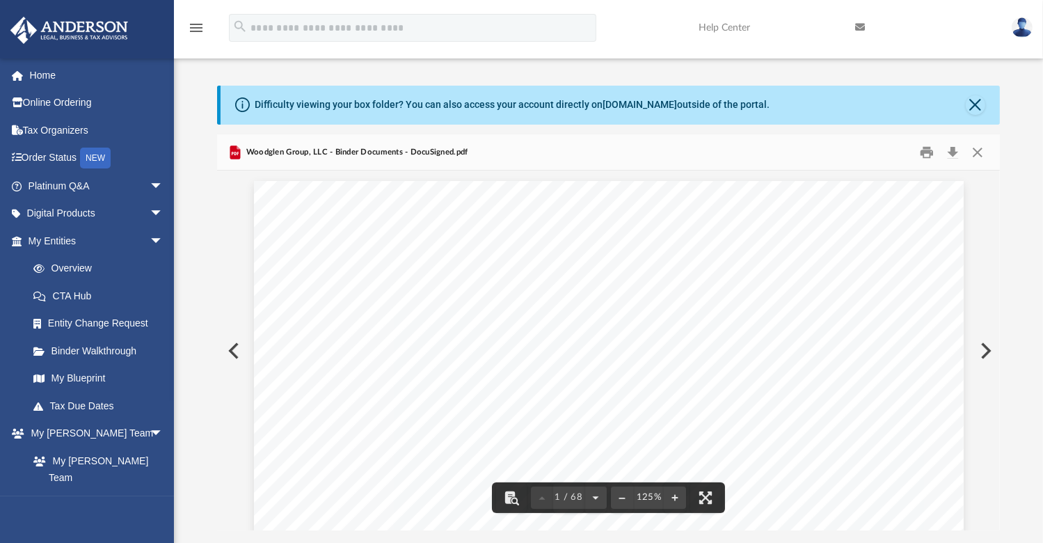
click at [986, 350] on button "Preview" at bounding box center [984, 350] width 31 height 39
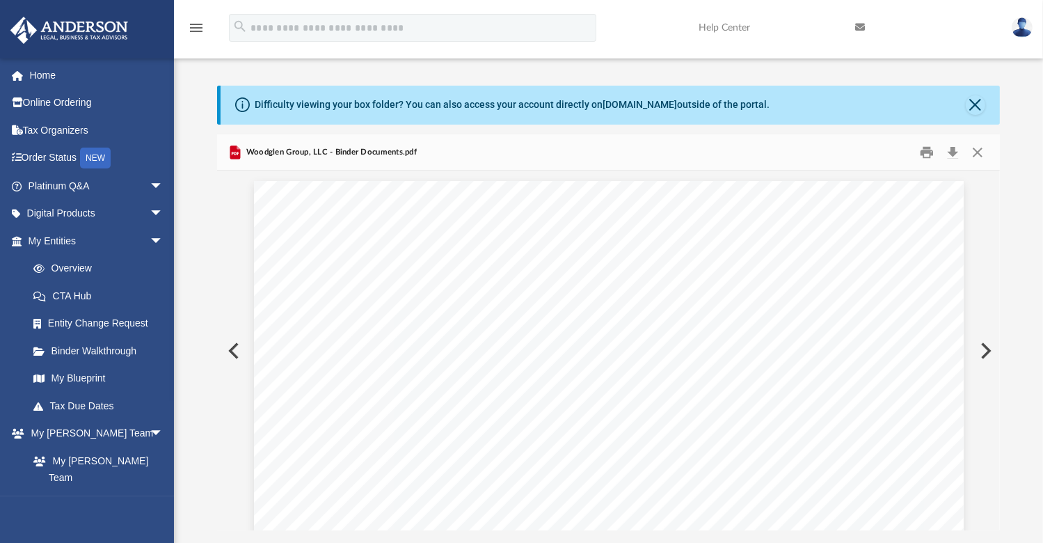
click at [986, 350] on button "Preview" at bounding box center [984, 350] width 31 height 39
click at [986, 350] on div "Document Viewer" at bounding box center [608, 170] width 782 height 3757
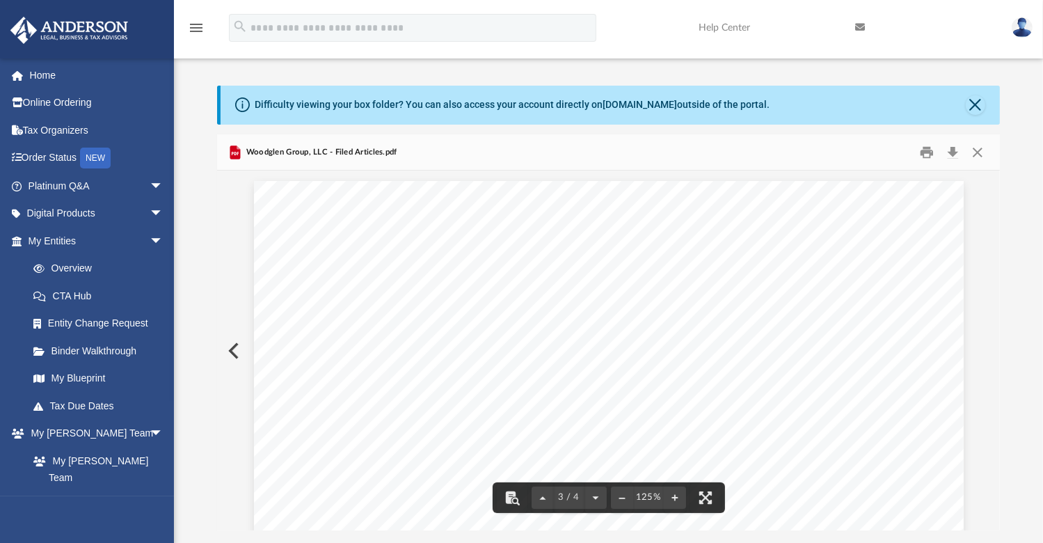
click at [228, 350] on button "Preview" at bounding box center [232, 350] width 31 height 39
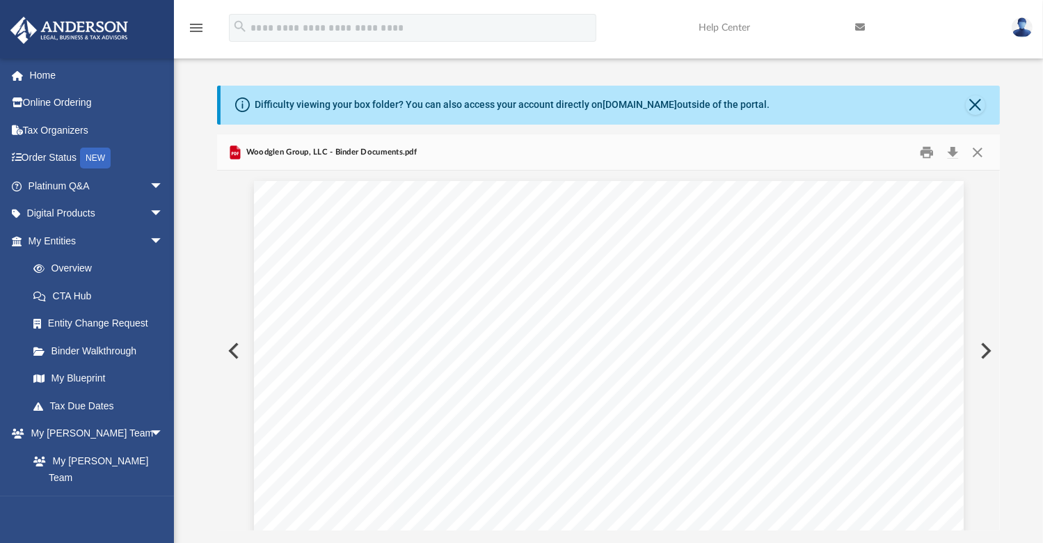
click at [228, 350] on button "Preview" at bounding box center [232, 350] width 31 height 39
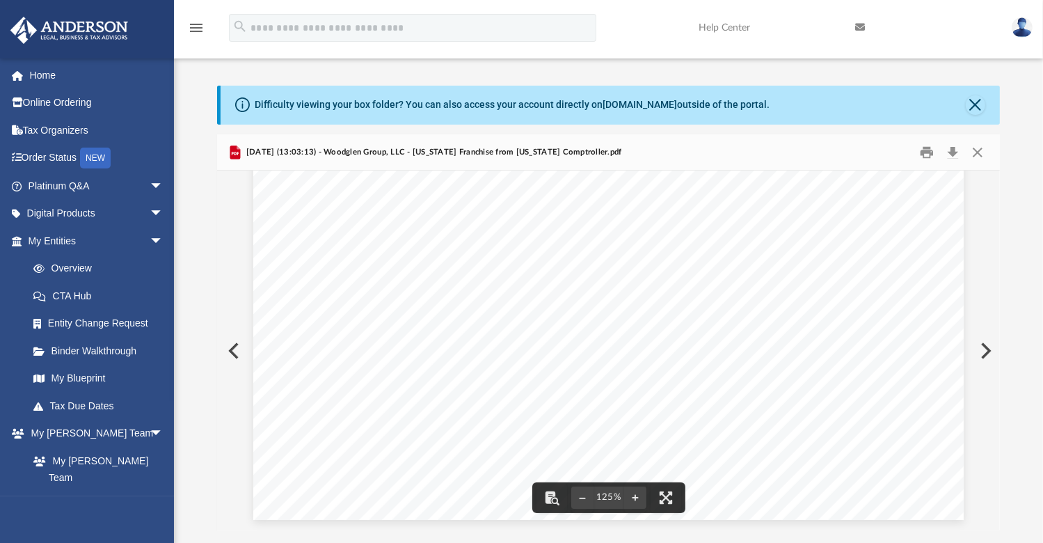
scroll to position [0, 0]
click at [237, 349] on button "Preview" at bounding box center [232, 350] width 31 height 39
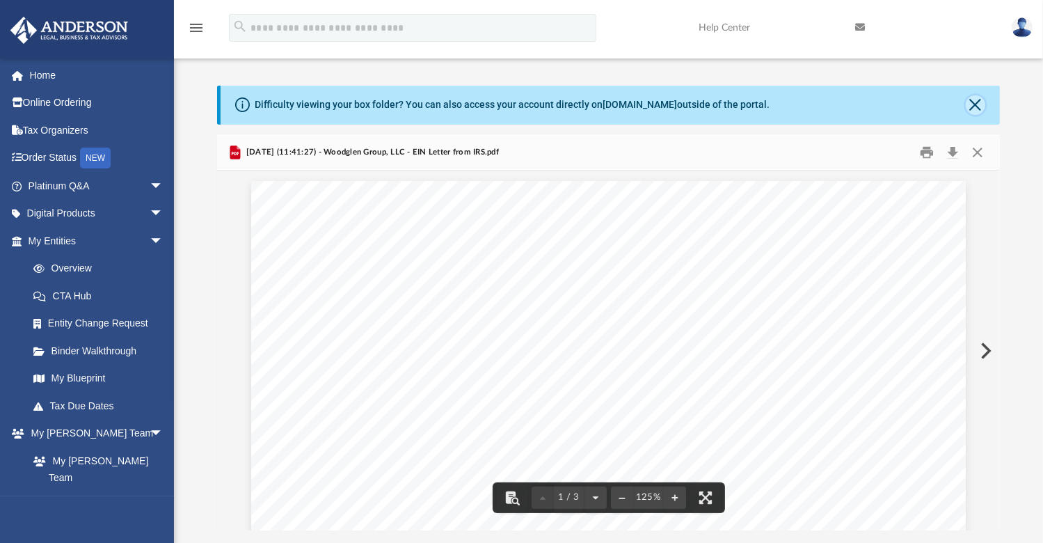
click at [973, 104] on button "Close" at bounding box center [975, 104] width 19 height 19
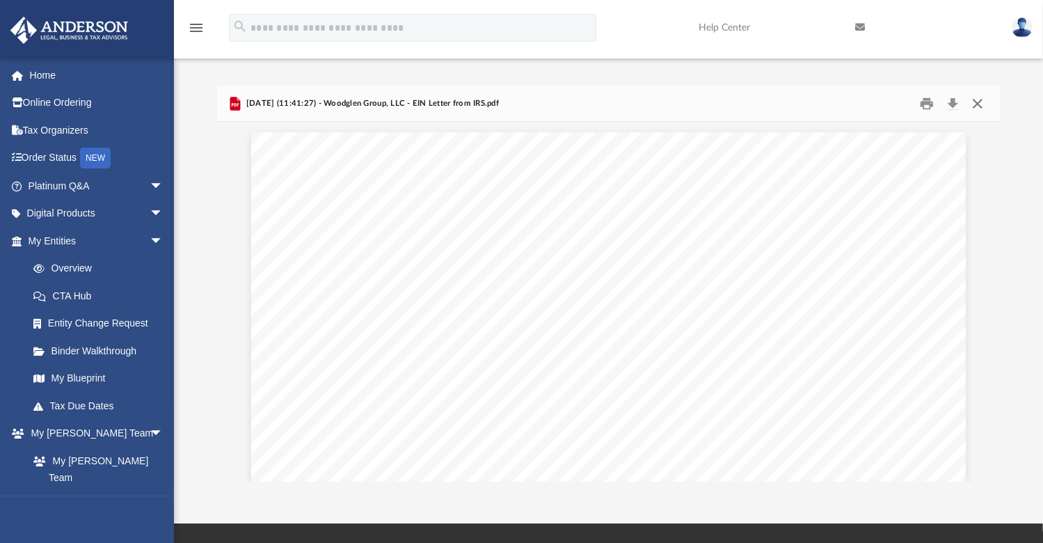
click at [977, 101] on button "Close" at bounding box center [977, 104] width 25 height 22
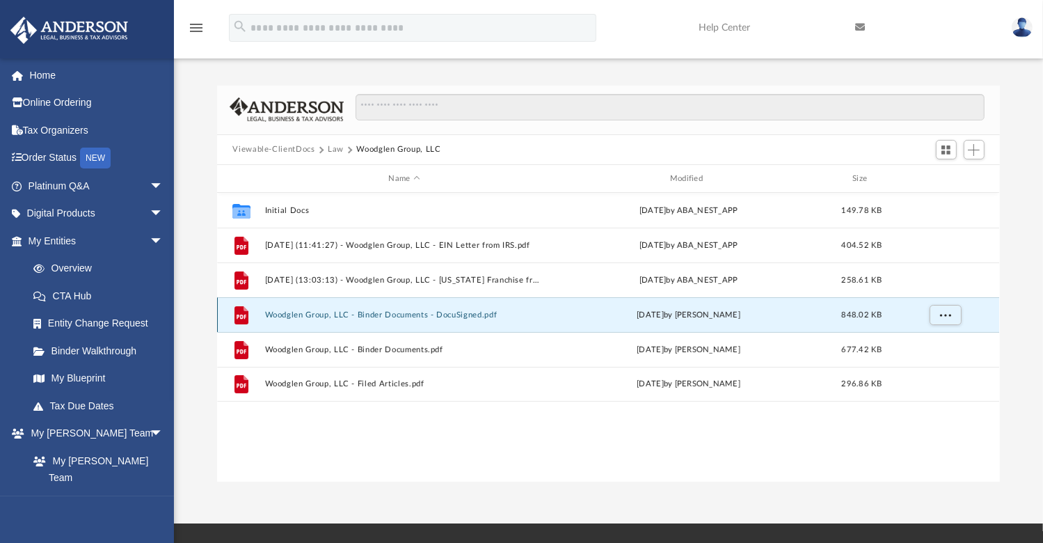
click at [415, 317] on button "Woodglen Group, LLC - Binder Documents - DocuSigned.pdf" at bounding box center [404, 314] width 278 height 9
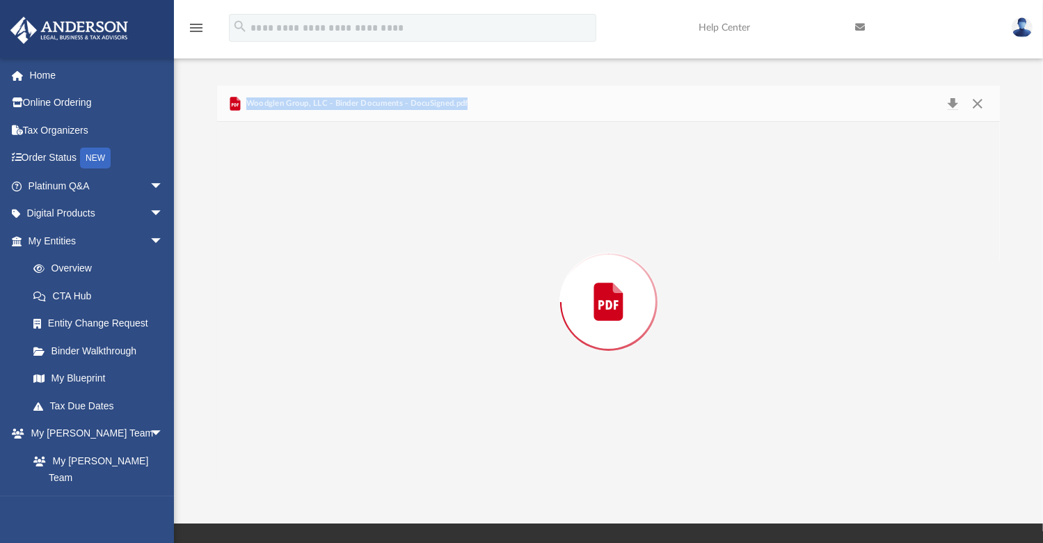
click at [415, 317] on div "Preview" at bounding box center [608, 301] width 782 height 359
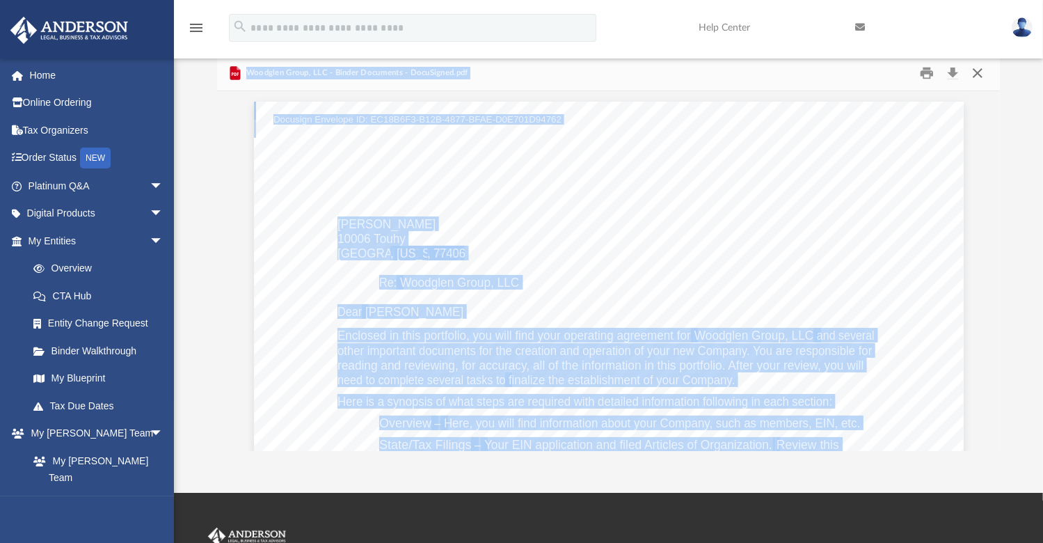
click at [975, 75] on button "Close" at bounding box center [977, 73] width 25 height 22
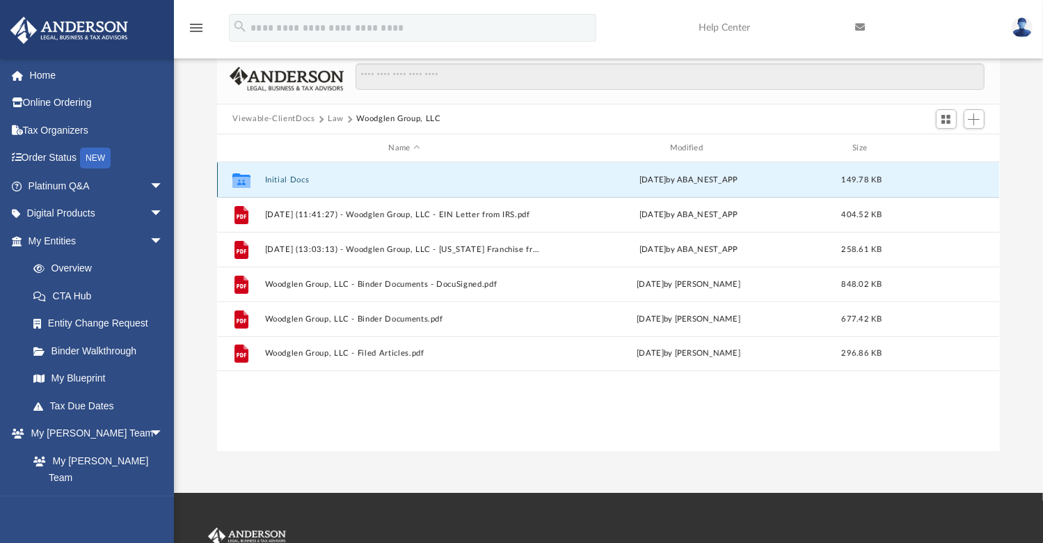
click at [288, 180] on button "Initial Docs" at bounding box center [404, 179] width 278 height 9
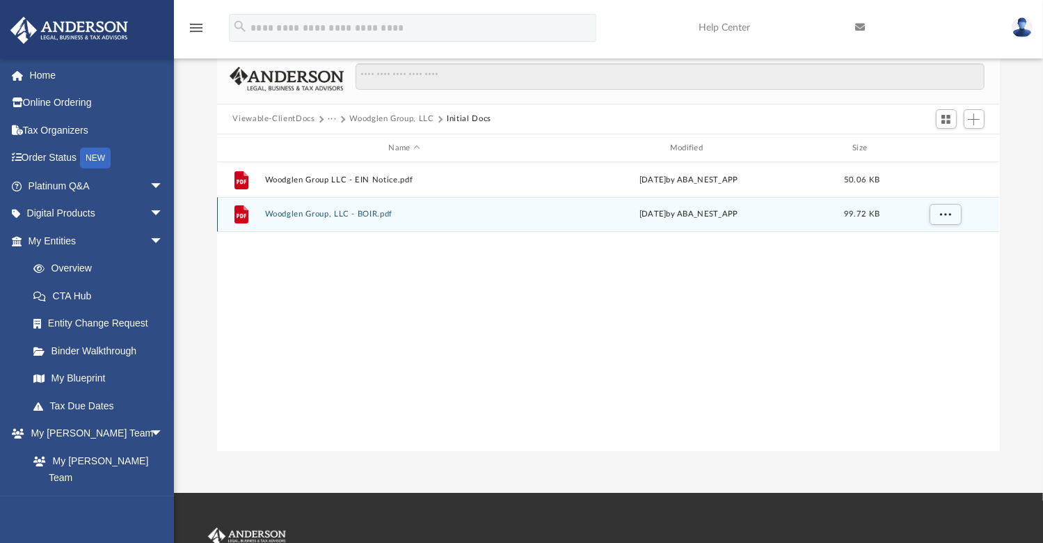
click at [343, 211] on button "Woodglen Group, LLC - BOIR.pdf" at bounding box center [404, 214] width 278 height 9
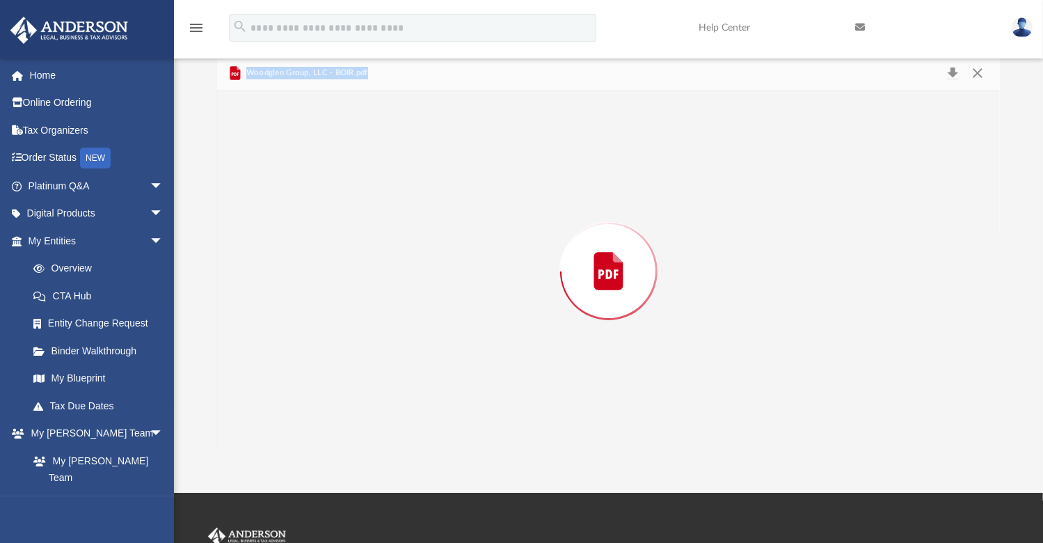
click at [343, 211] on div "Preview" at bounding box center [608, 270] width 782 height 359
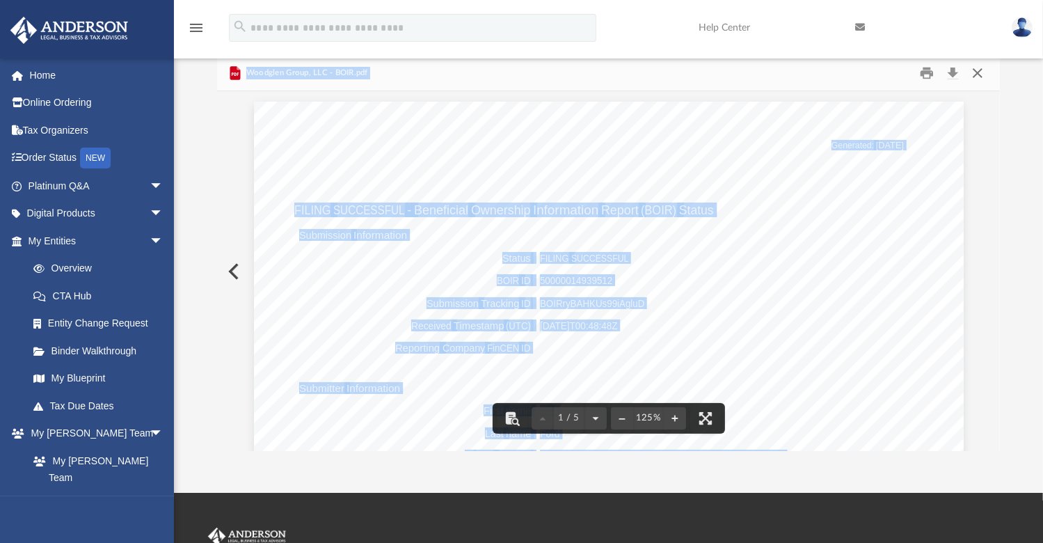
click at [978, 74] on button "Close" at bounding box center [977, 73] width 25 height 22
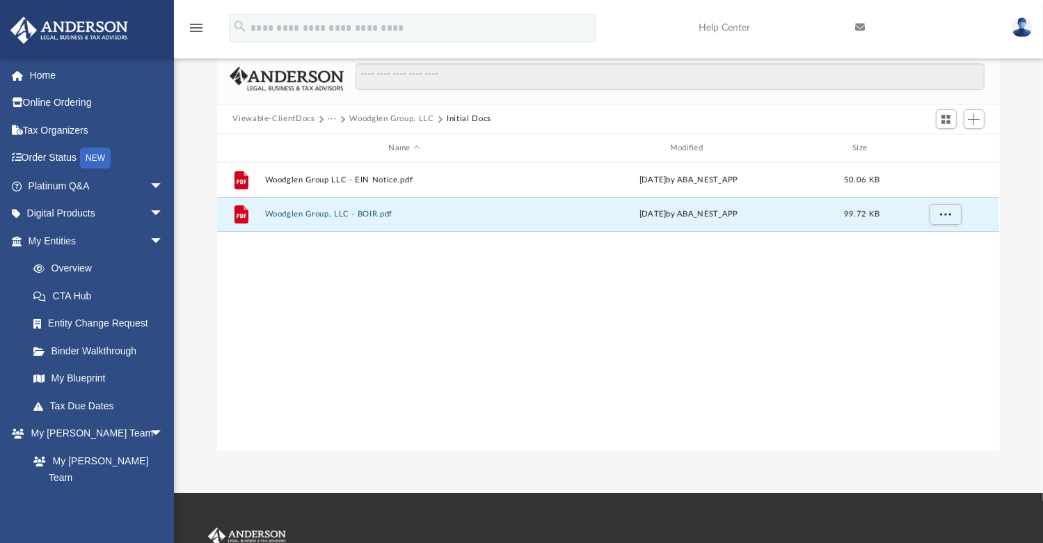
click at [291, 114] on button "Viewable-ClientDocs" at bounding box center [273, 119] width 82 height 13
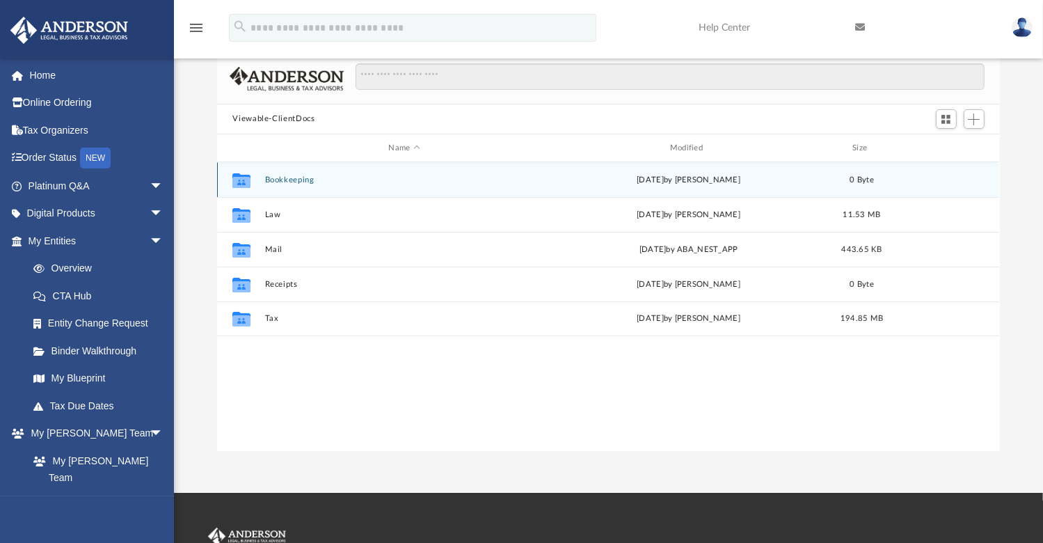
click at [289, 173] on div "Collaborated Folder Bookkeeping [DATE] by [PERSON_NAME] 0 Byte" at bounding box center [608, 179] width 782 height 35
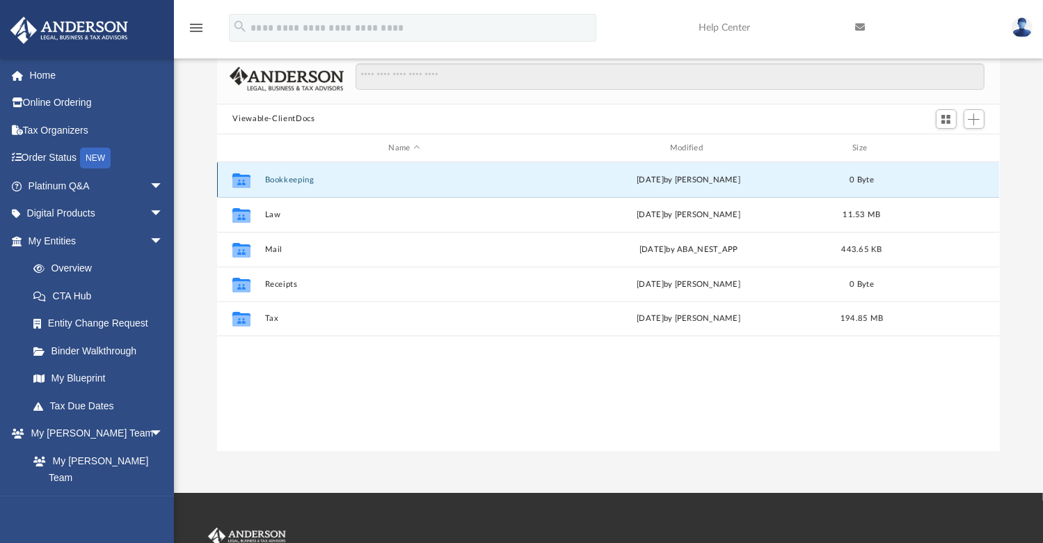
click at [289, 176] on button "Bookkeeping" at bounding box center [404, 179] width 278 height 9
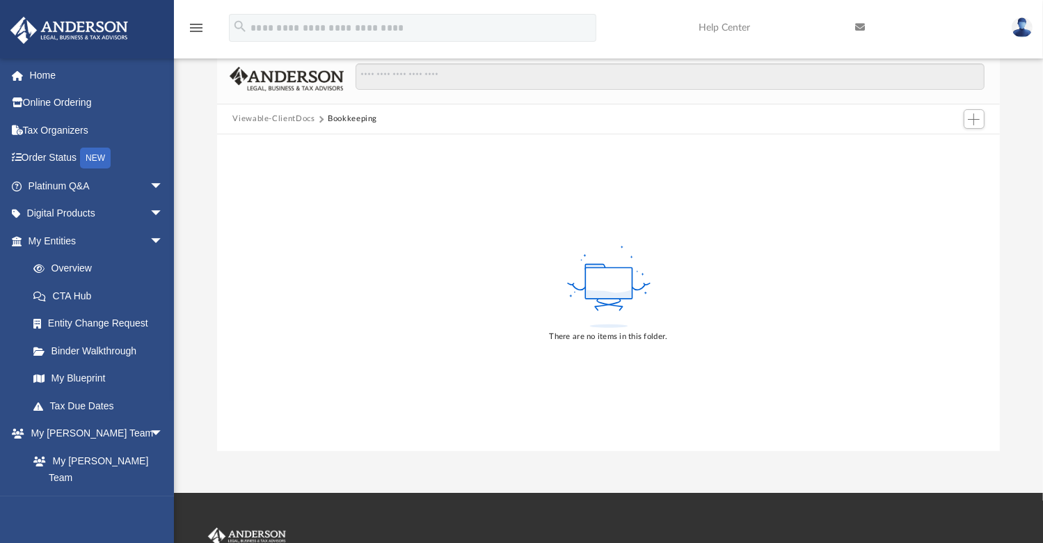
click at [264, 119] on button "Viewable-ClientDocs" at bounding box center [273, 119] width 82 height 13
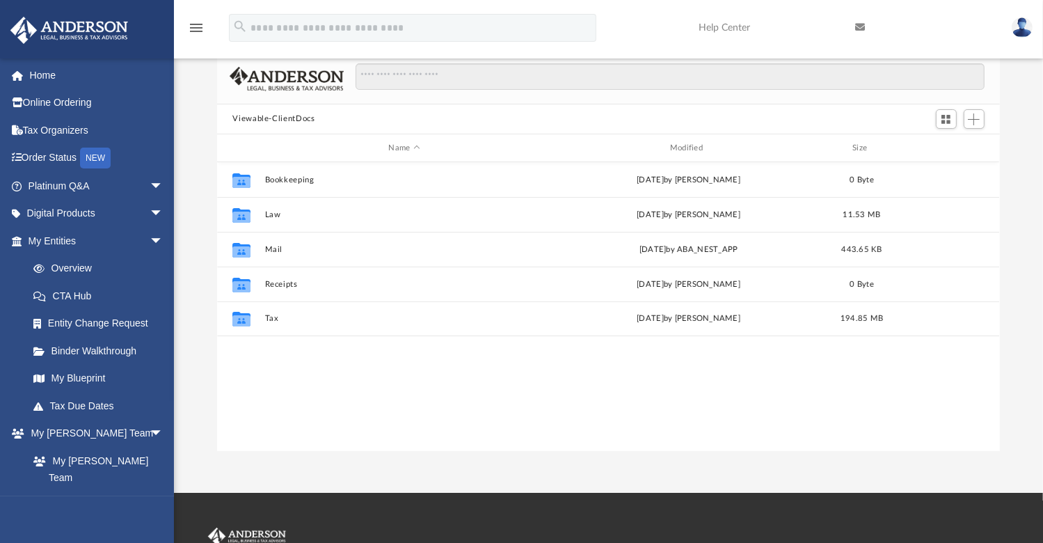
scroll to position [305, 771]
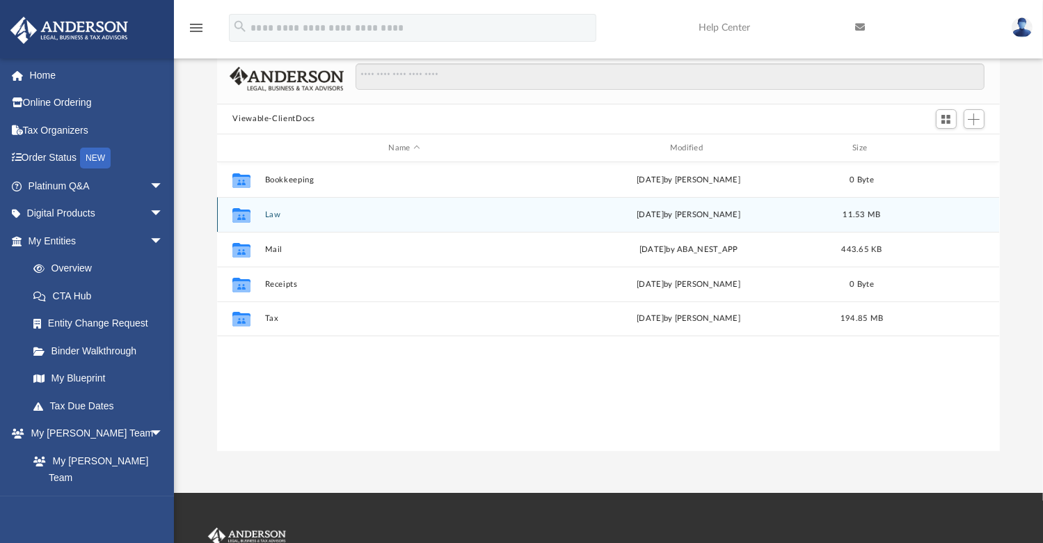
click at [269, 213] on button "Law" at bounding box center [404, 214] width 278 height 9
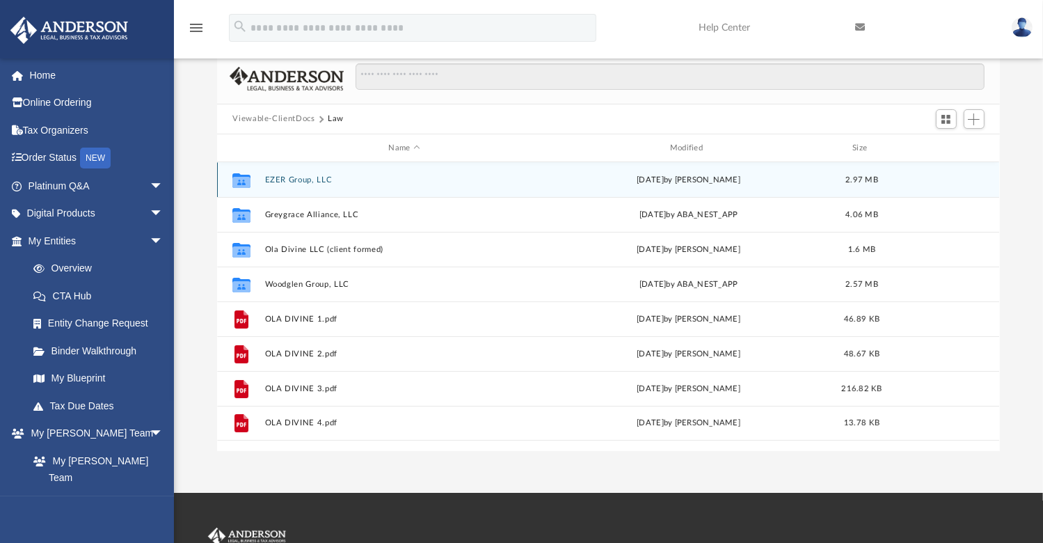
click at [299, 180] on button "EZER Group, LLC" at bounding box center [404, 179] width 278 height 9
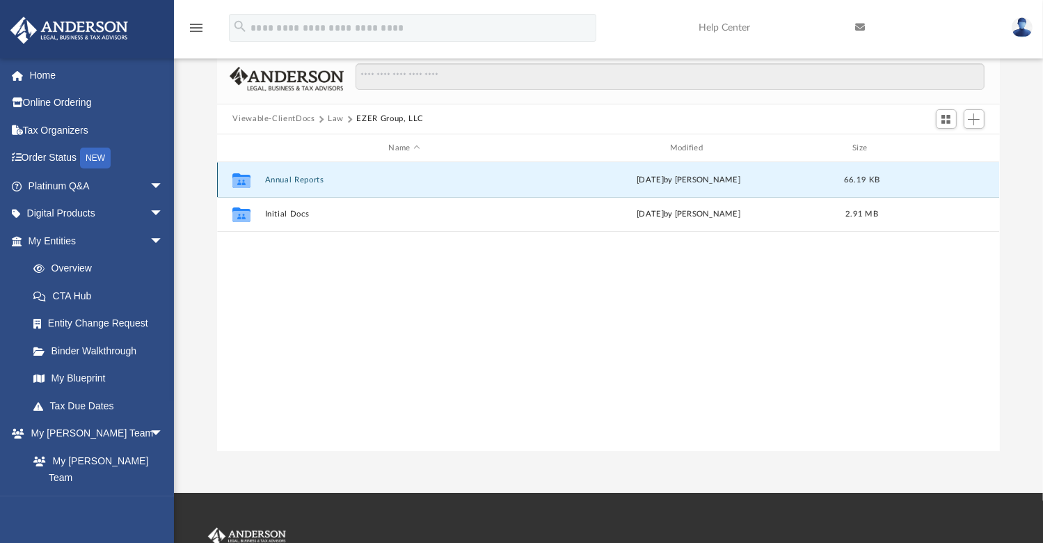
click at [301, 182] on button "Annual Reports" at bounding box center [404, 179] width 278 height 9
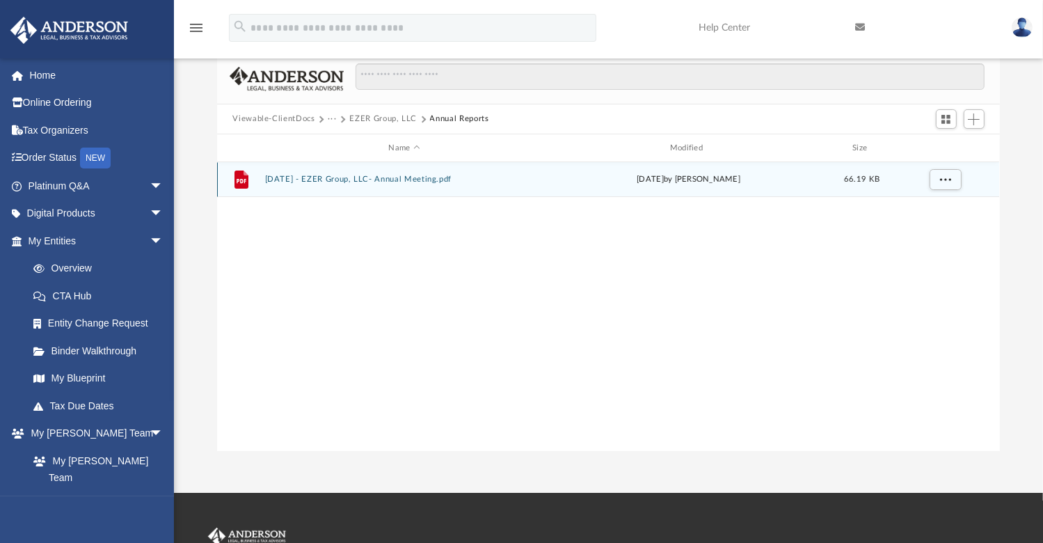
click at [349, 180] on button "[DATE] - EZER Group, LLC- Annual Meeting.pdf" at bounding box center [404, 179] width 278 height 9
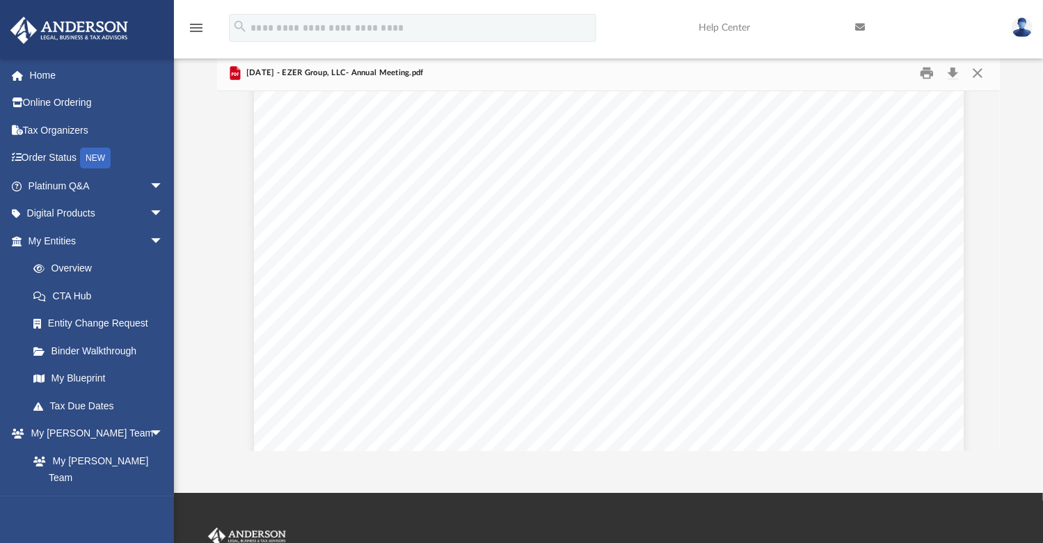
scroll to position [0, 0]
